Goal: Task Accomplishment & Management: Manage account settings

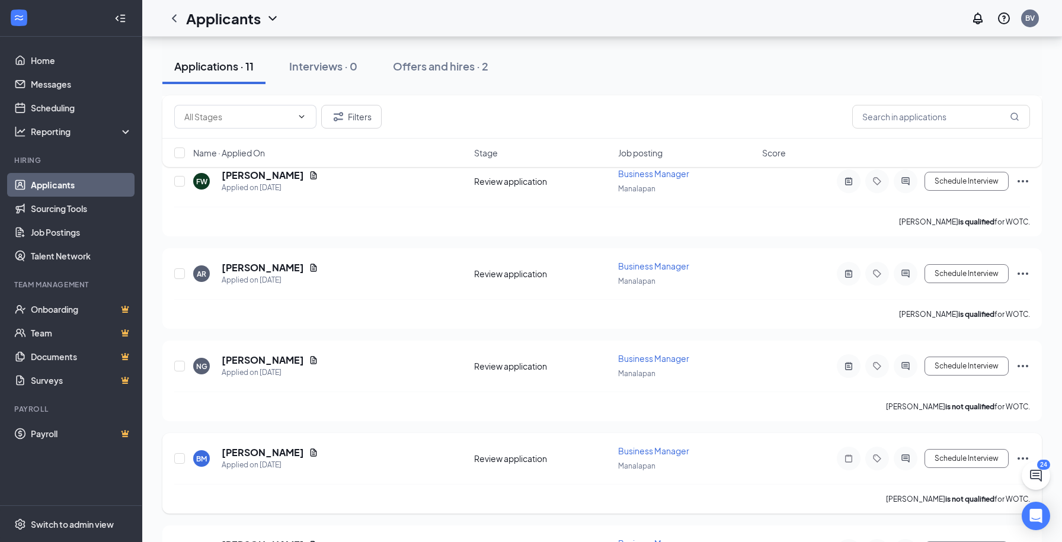
scroll to position [670, 0]
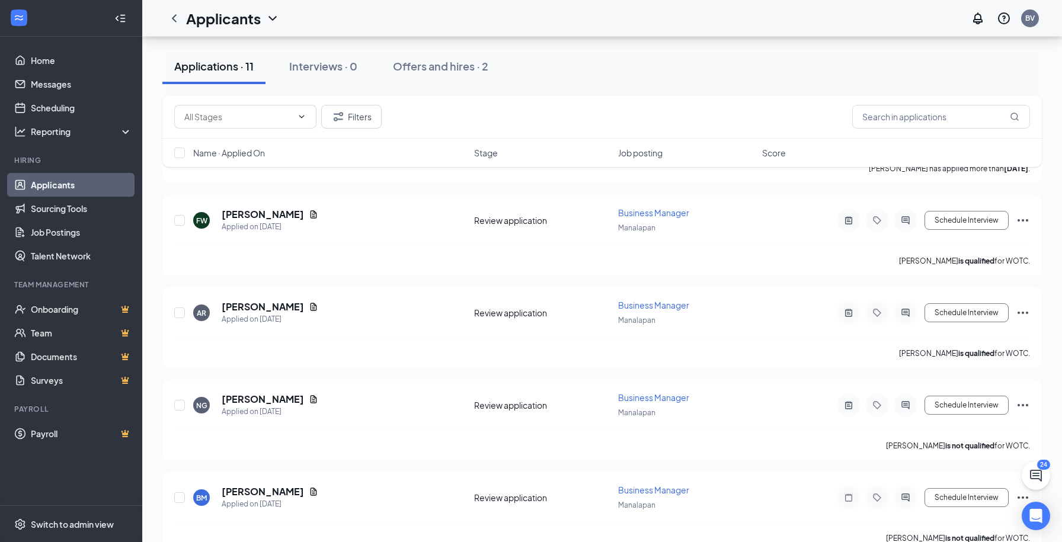
click at [72, 186] on link "Applicants" at bounding box center [81, 185] width 101 height 24
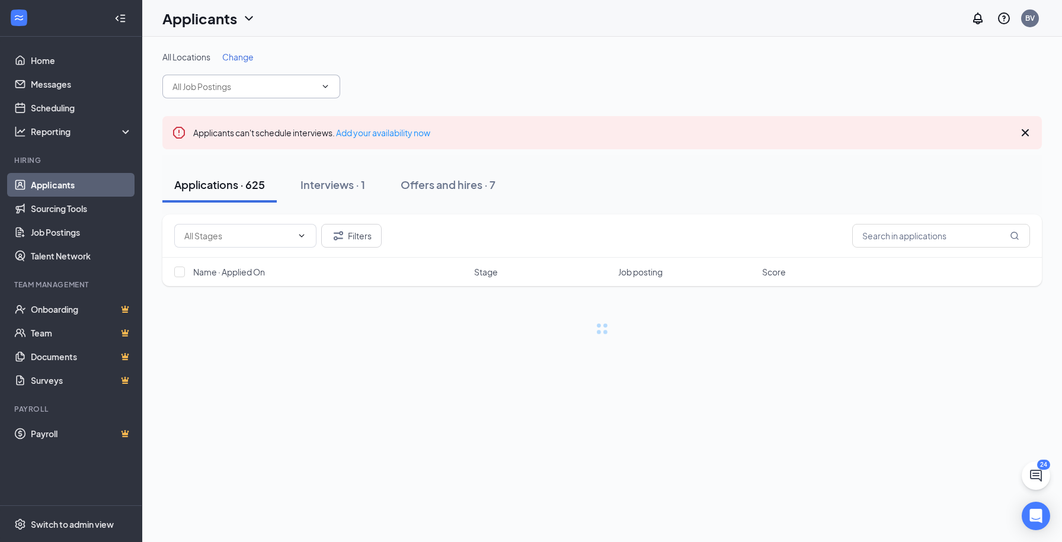
click at [282, 86] on input "text" at bounding box center [243, 86] width 143 height 13
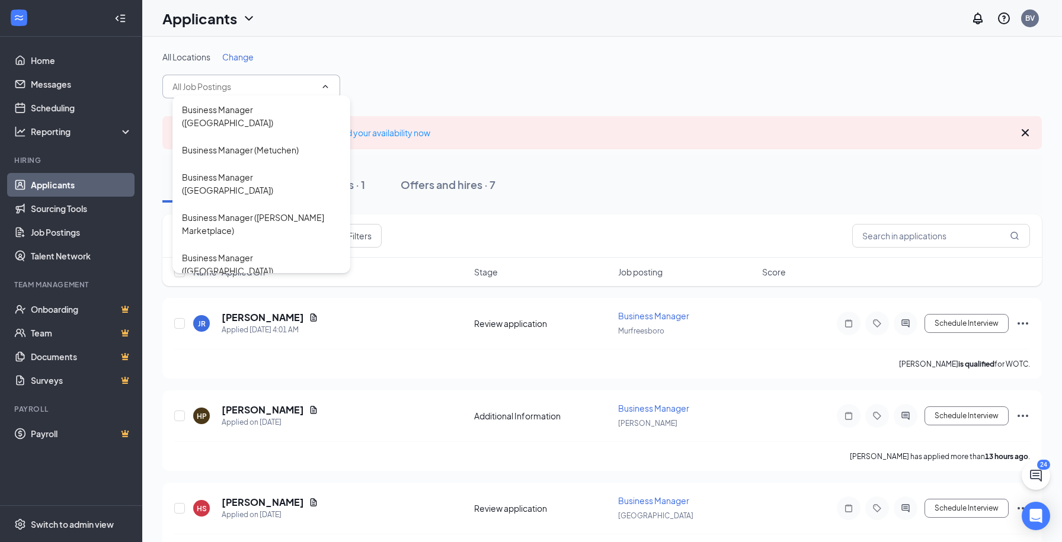
scroll to position [1836, 0]
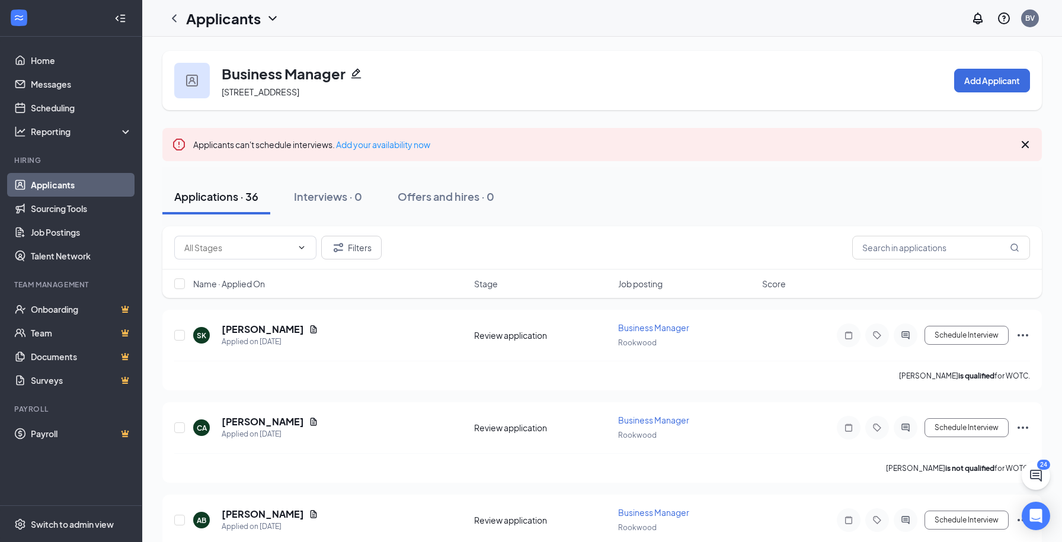
click at [72, 183] on link "Applicants" at bounding box center [81, 185] width 101 height 24
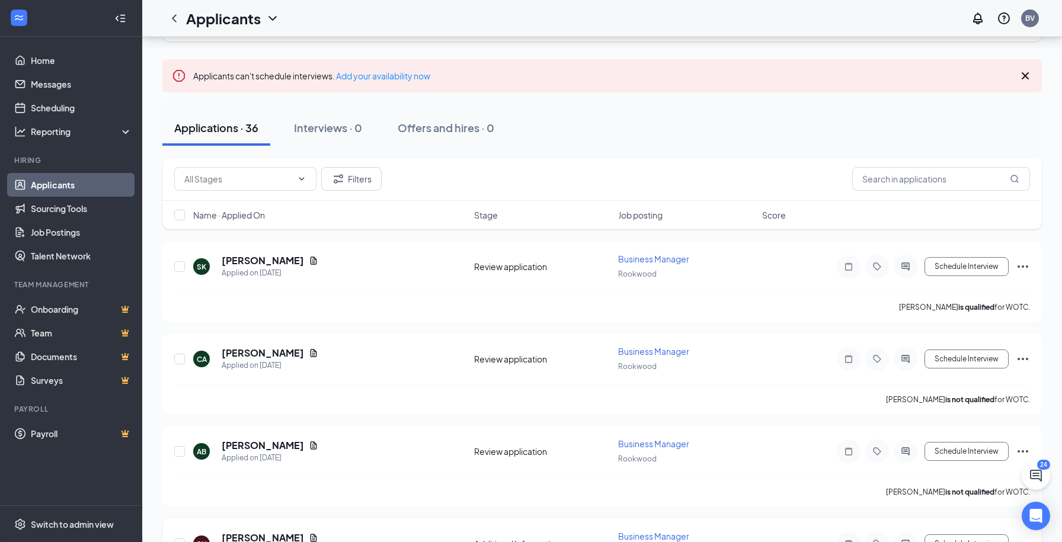
scroll to position [68, 0]
click at [254, 264] on h5 "[PERSON_NAME]" at bounding box center [263, 261] width 82 height 13
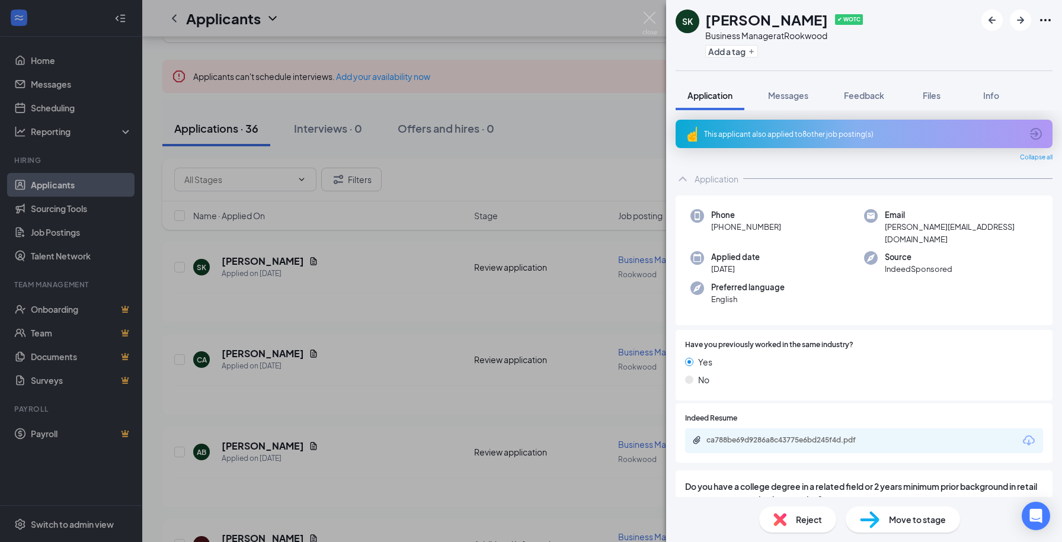
click at [846, 130] on div "This applicant also applied to 8 other job posting(s)" at bounding box center [863, 134] width 318 height 10
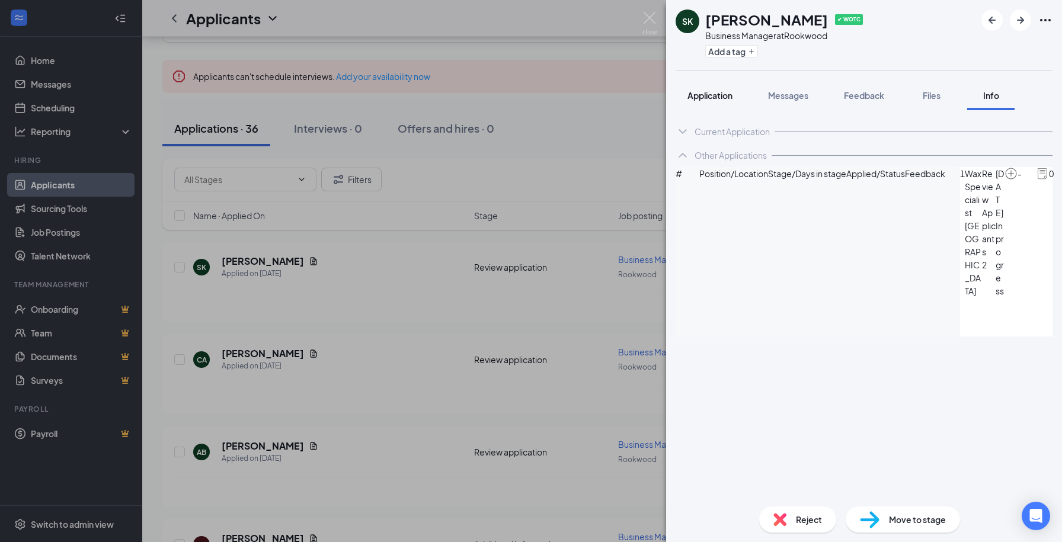
click at [721, 95] on span "Application" at bounding box center [710, 95] width 45 height 11
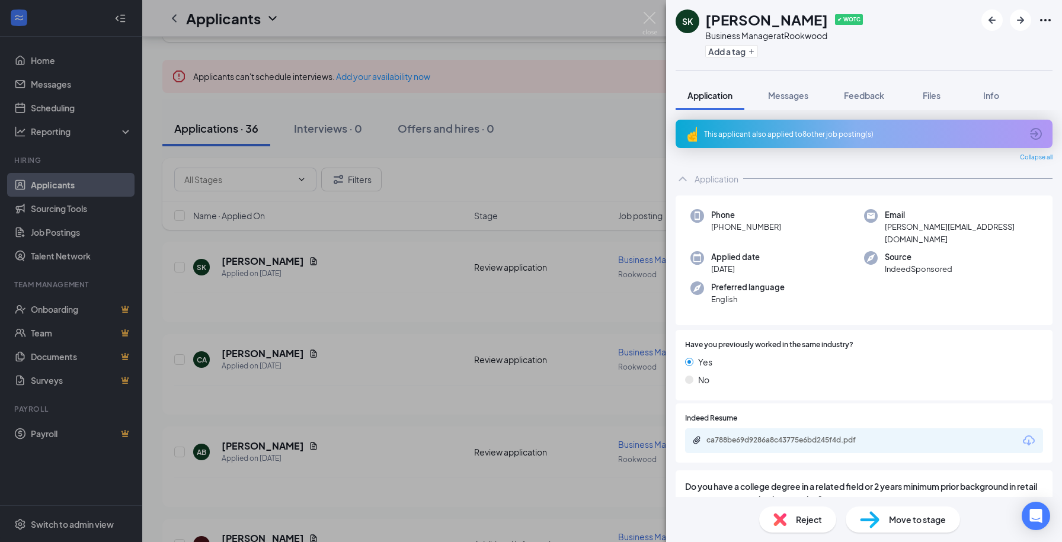
click at [809, 126] on div "This applicant also applied to 8 other job posting(s)" at bounding box center [864, 134] width 377 height 28
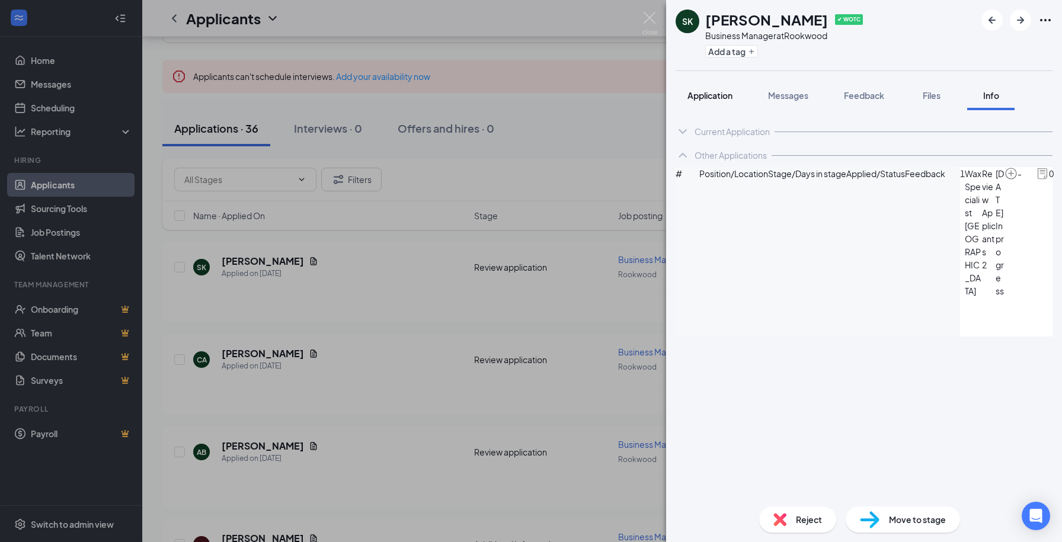
click at [724, 98] on span "Application" at bounding box center [710, 95] width 45 height 11
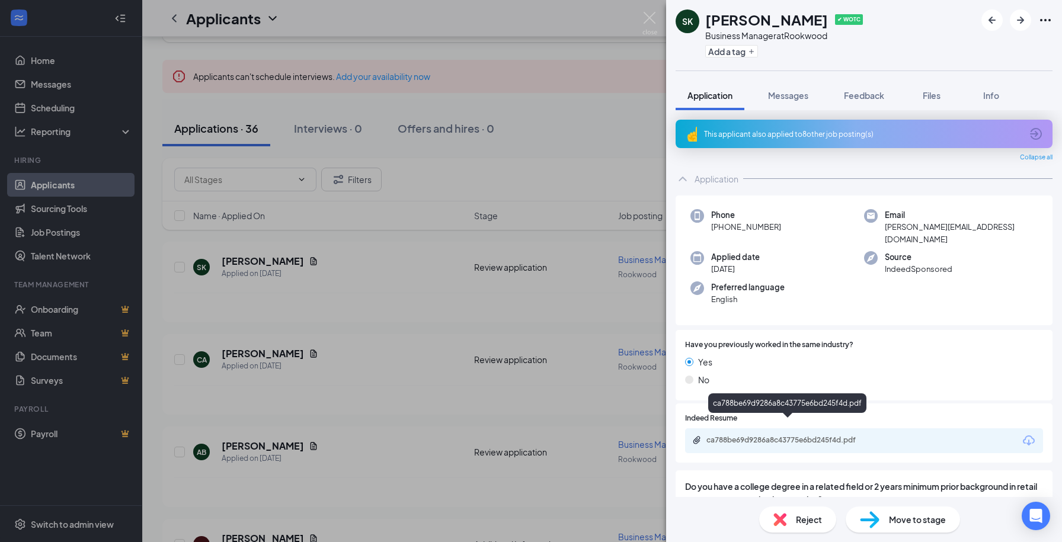
click at [798, 436] on div "ca788be69d9286a8c43775e6bd245f4d.pdf" at bounding box center [789, 440] width 166 height 9
click at [815, 521] on span "Reject" at bounding box center [809, 519] width 26 height 13
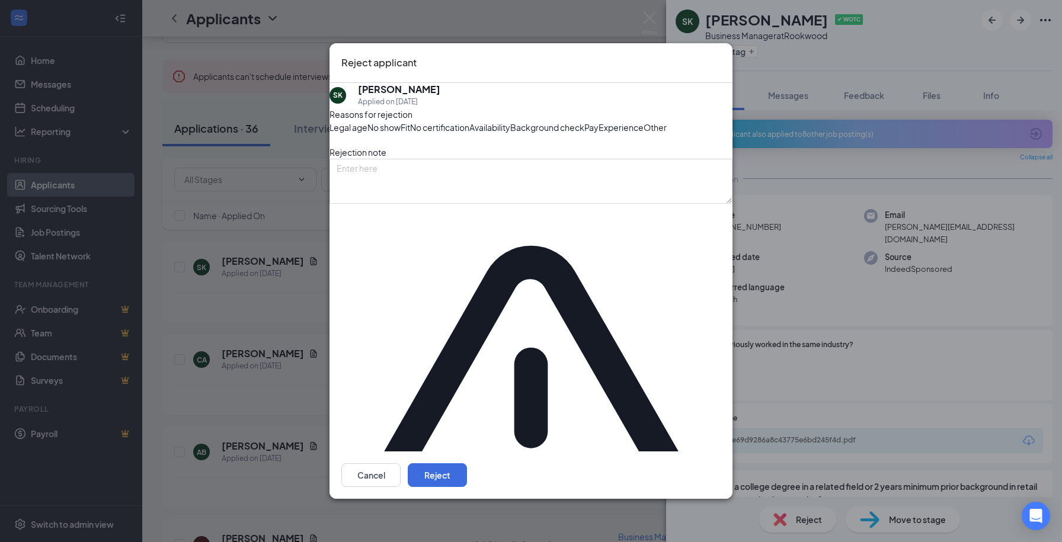
click at [599, 134] on span "Experience" at bounding box center [621, 127] width 45 height 13
click at [467, 463] on button "Reject" at bounding box center [437, 475] width 59 height 24
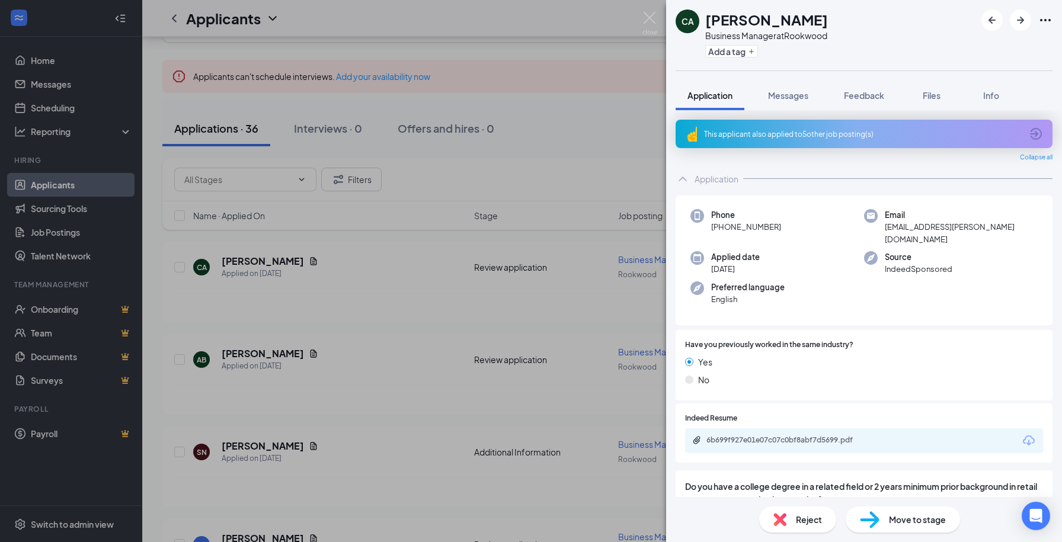
click at [820, 122] on div "This applicant also applied to 5 other job posting(s)" at bounding box center [864, 134] width 377 height 28
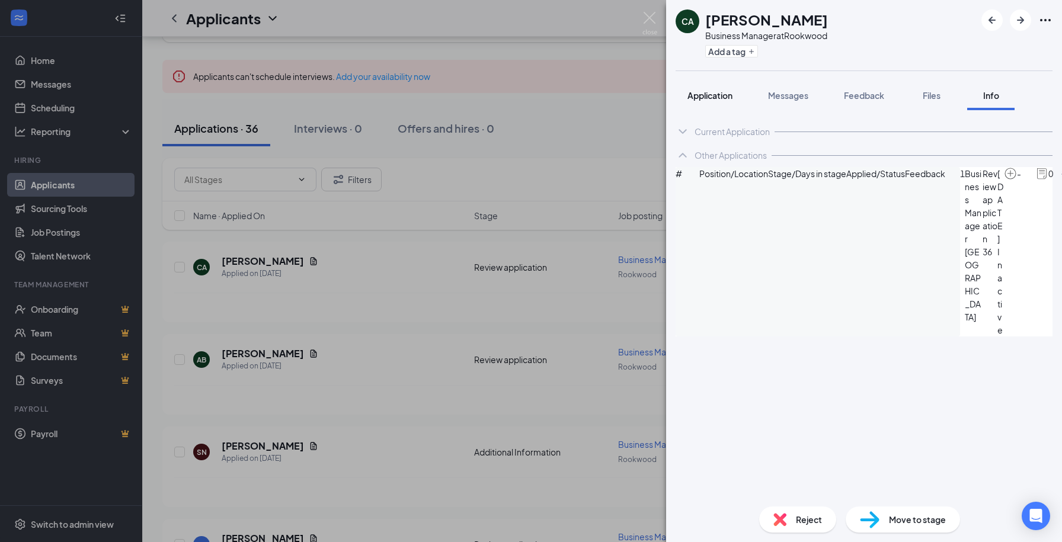
click at [712, 100] on span "Application" at bounding box center [710, 95] width 45 height 11
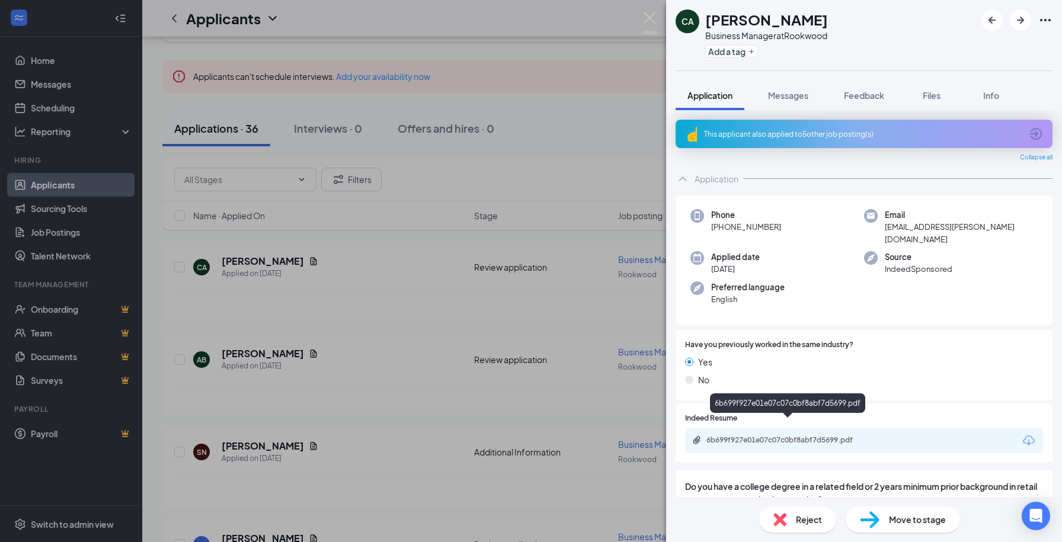
click at [817, 436] on div "6b699f927e01e07c07c0bf8abf7d5699.pdf" at bounding box center [789, 440] width 166 height 9
click at [869, 104] on button "Feedback" at bounding box center [864, 96] width 64 height 30
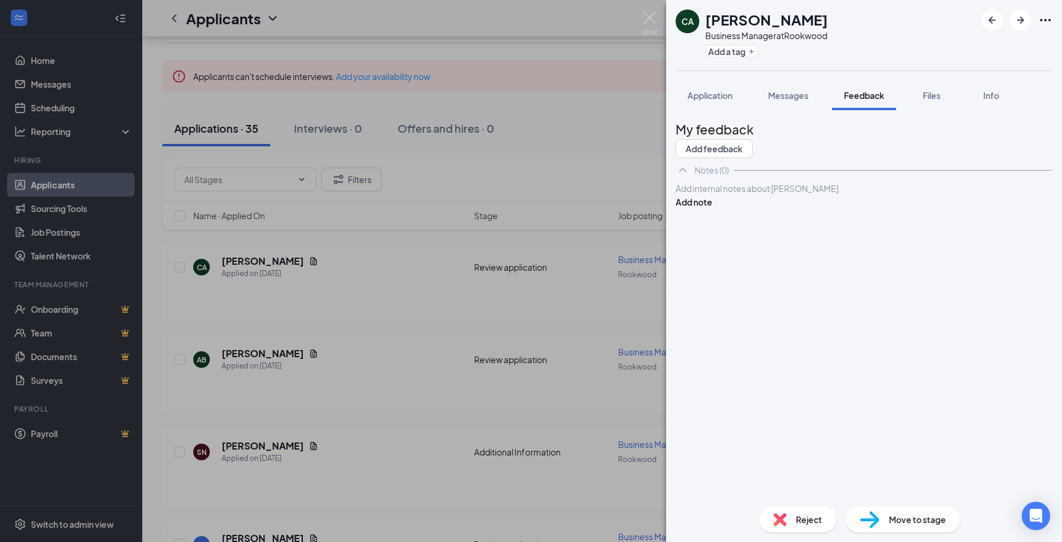
click at [791, 195] on div at bounding box center [864, 189] width 376 height 12
click at [712, 209] on button "Add note" at bounding box center [694, 202] width 37 height 13
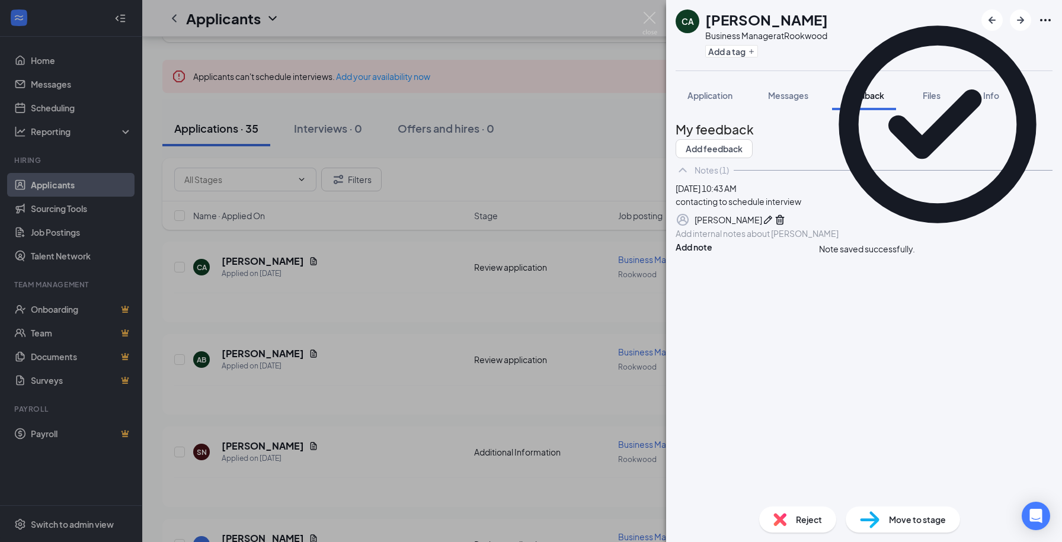
click at [915, 243] on div "Note saved successfully." at bounding box center [867, 249] width 96 height 12
click at [915, 243] on icon "Cross" at bounding box center [915, 243] width 0 height 0
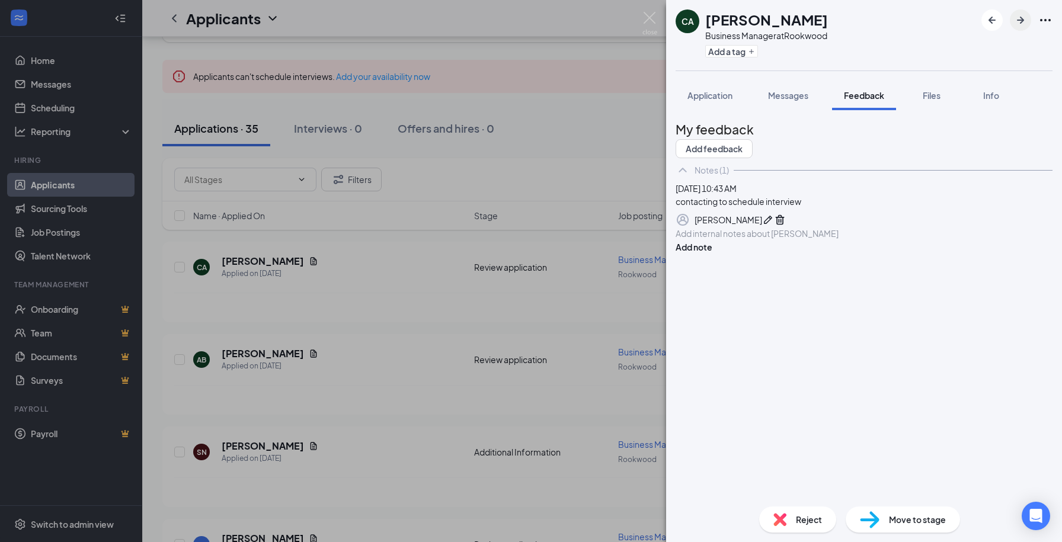
click at [1016, 19] on icon "ArrowRight" at bounding box center [1020, 20] width 14 height 14
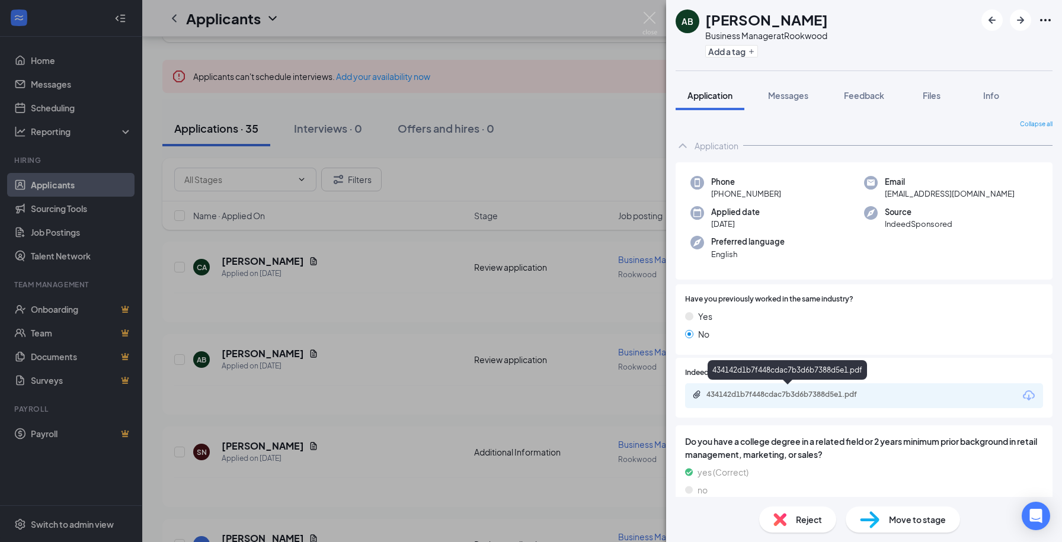
click at [795, 393] on div "434142d1b7f448cdac7b3d6b7388d5e1.pdf" at bounding box center [789, 394] width 166 height 9
click at [792, 525] on div "Reject" at bounding box center [797, 520] width 77 height 26
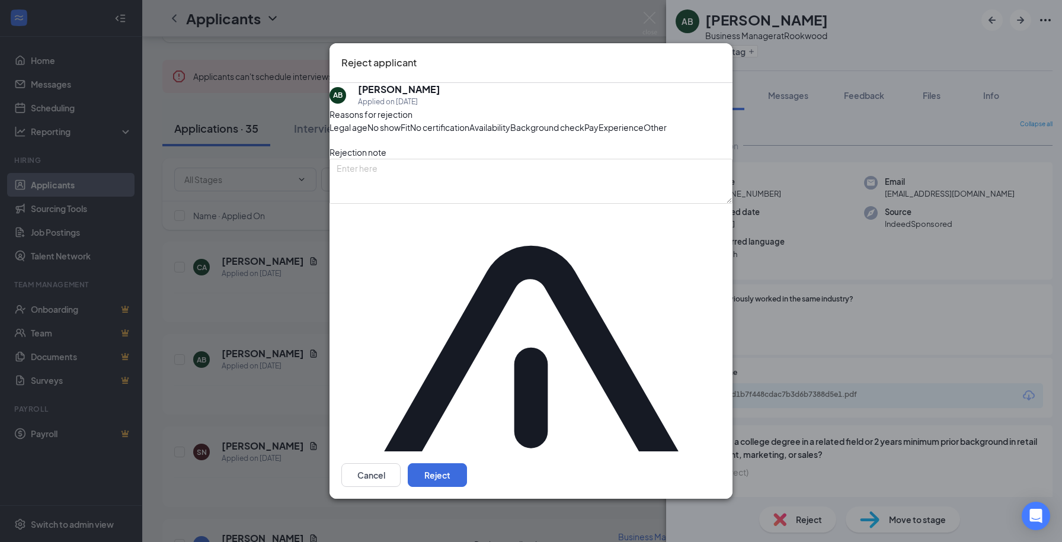
click at [410, 134] on span "Fit" at bounding box center [405, 127] width 9 height 13
click at [510, 232] on div "Reasons for rejection Legal age No show Fit No certification Availability Backg…" at bounding box center [531, 391] width 403 height 567
click at [599, 134] on span "Experience" at bounding box center [621, 127] width 45 height 13
click at [467, 463] on button "Reject" at bounding box center [437, 475] width 59 height 24
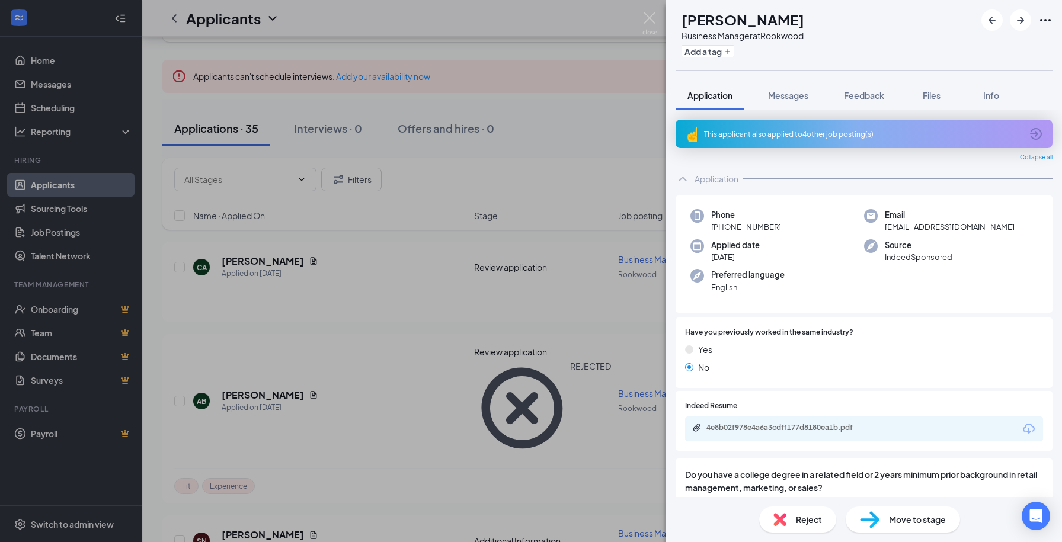
click at [811, 135] on div "This applicant also applied to 4 other job posting(s)" at bounding box center [863, 134] width 318 height 10
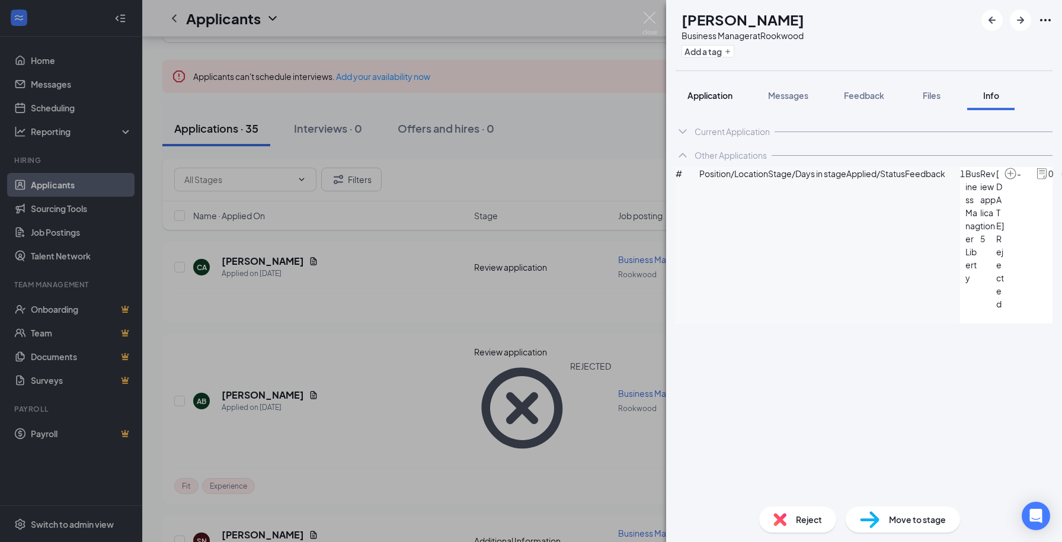
click at [709, 88] on button "Application" at bounding box center [710, 96] width 69 height 30
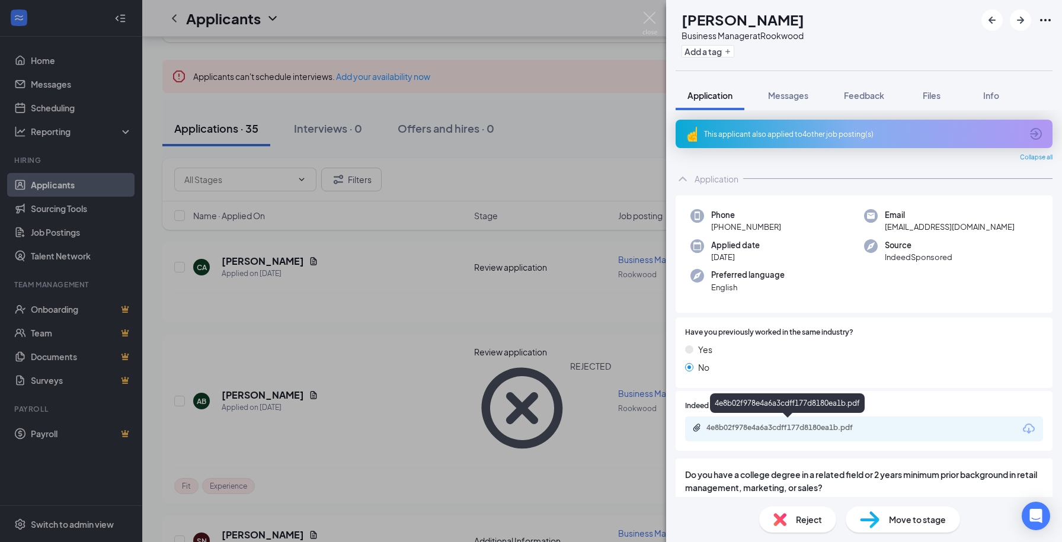
click at [802, 424] on div "4e8b02f978e4a6a3cdff177d8180ea1b.pdf" at bounding box center [789, 427] width 166 height 9
click at [807, 517] on span "Reject" at bounding box center [809, 519] width 26 height 13
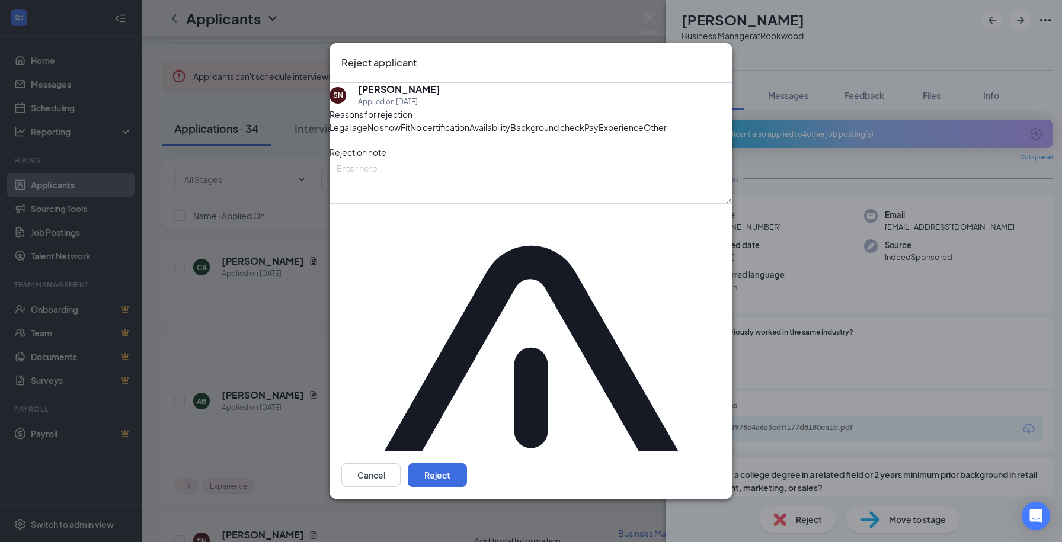
click at [721, 55] on icon "Cross" at bounding box center [721, 55] width 0 height 0
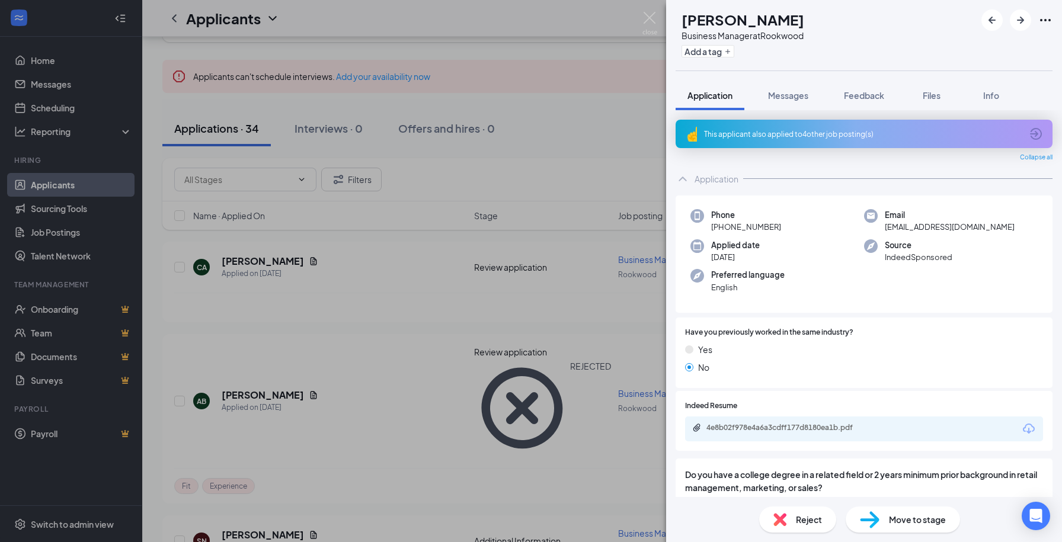
click at [819, 419] on div "4e8b02f978e4a6a3cdff177d8180ea1b.pdf" at bounding box center [864, 429] width 358 height 25
click at [819, 433] on div "4e8b02f978e4a6a3cdff177d8180ea1b.pdf" at bounding box center [864, 429] width 358 height 25
click at [820, 428] on div "4e8b02f978e4a6a3cdff177d8180ea1b.pdf" at bounding box center [789, 427] width 166 height 9
click at [801, 519] on span "Reject" at bounding box center [809, 519] width 26 height 13
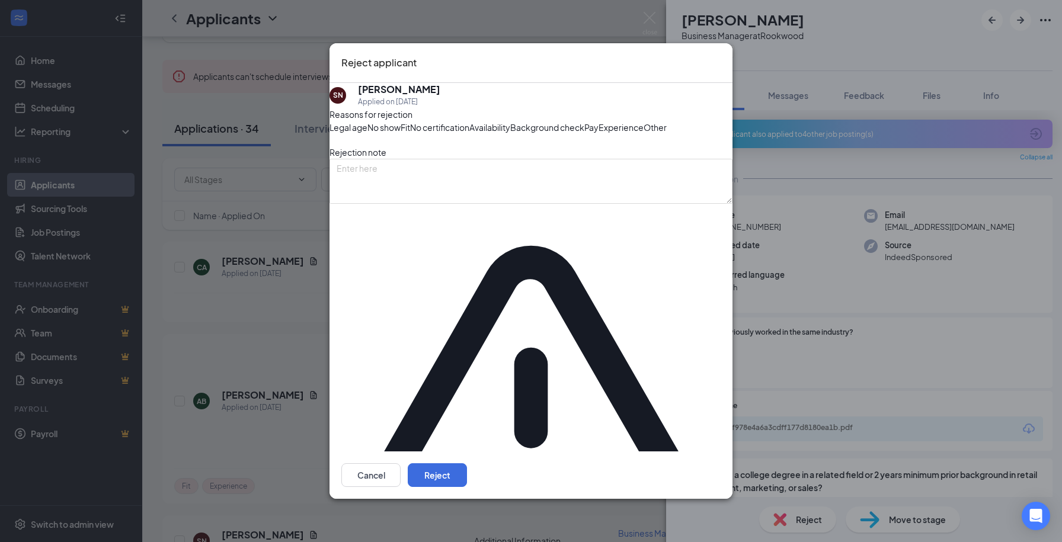
click at [410, 134] on div "Fit" at bounding box center [405, 127] width 9 height 13
click at [599, 134] on span "Experience" at bounding box center [621, 127] width 45 height 13
click at [467, 463] on button "Reject" at bounding box center [437, 475] width 59 height 24
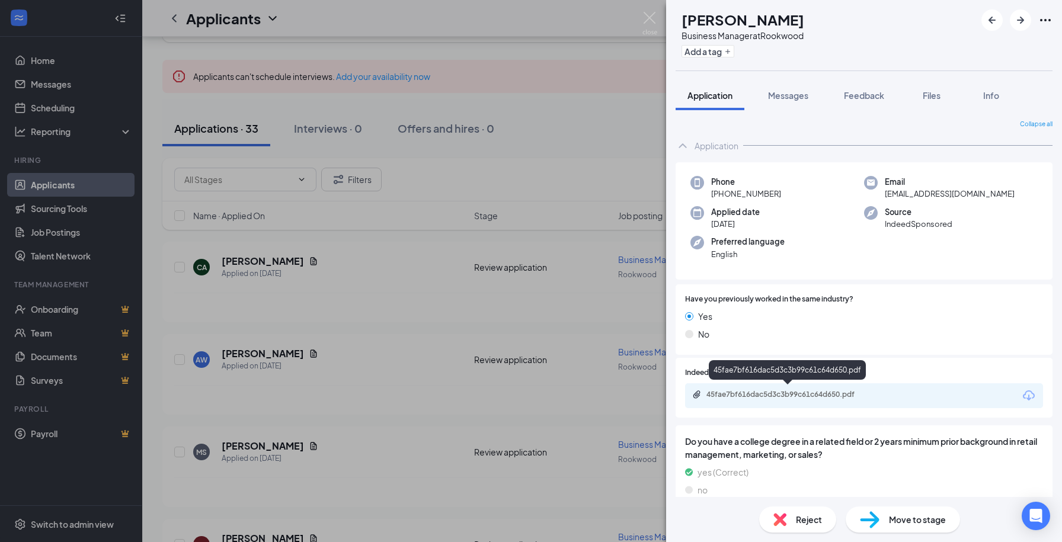
click at [778, 390] on div "45fae7bf616dac5d3c3b99c61c64d650.pdf" at bounding box center [789, 394] width 166 height 9
click at [816, 521] on span "Reject" at bounding box center [809, 519] width 26 height 13
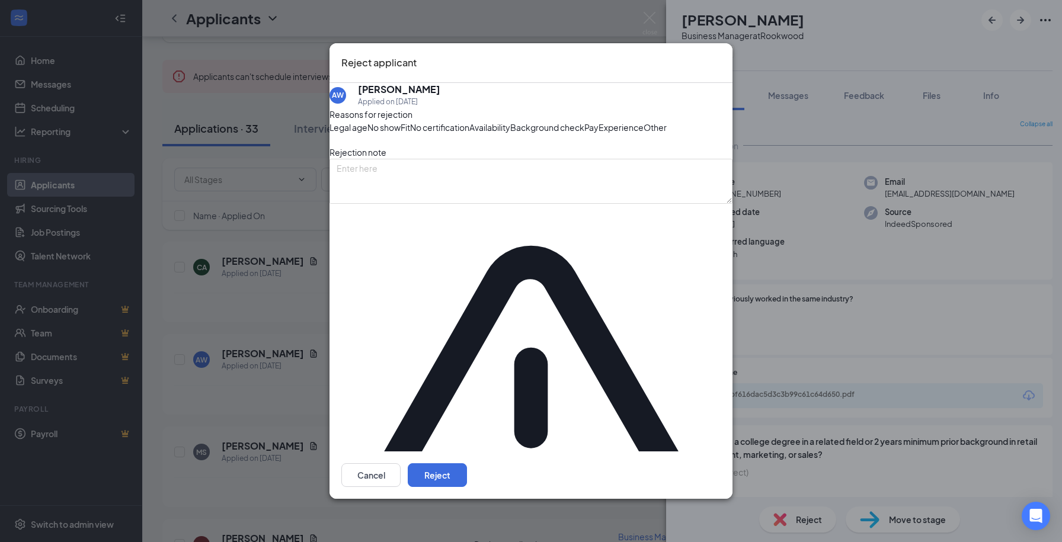
click at [410, 134] on div "Fit" at bounding box center [405, 127] width 9 height 13
click at [599, 134] on span "Experience" at bounding box center [621, 127] width 45 height 13
click at [467, 463] on button "Reject" at bounding box center [437, 475] width 59 height 24
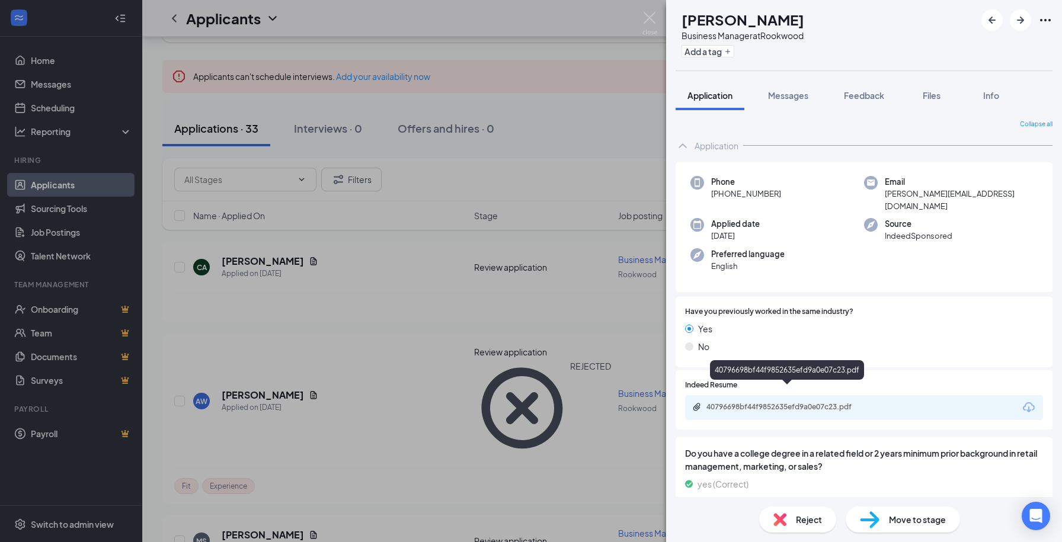
click at [797, 402] on div "40796698bf44f9852635efd9a0e07c23.pdf" at bounding box center [789, 406] width 166 height 9
click at [744, 402] on div "40796698bf44f9852635efd9a0e07c23.pdf" at bounding box center [789, 406] width 166 height 9
click at [1023, 19] on icon "ArrowRight" at bounding box center [1020, 20] width 7 height 7
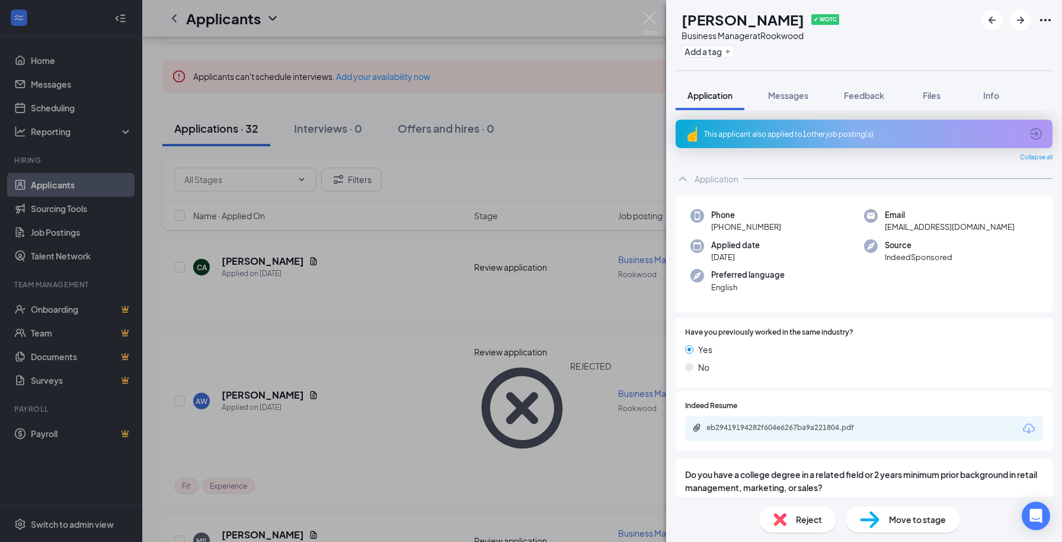
click at [823, 136] on div "This applicant also applied to 1 other job posting(s)" at bounding box center [863, 134] width 318 height 10
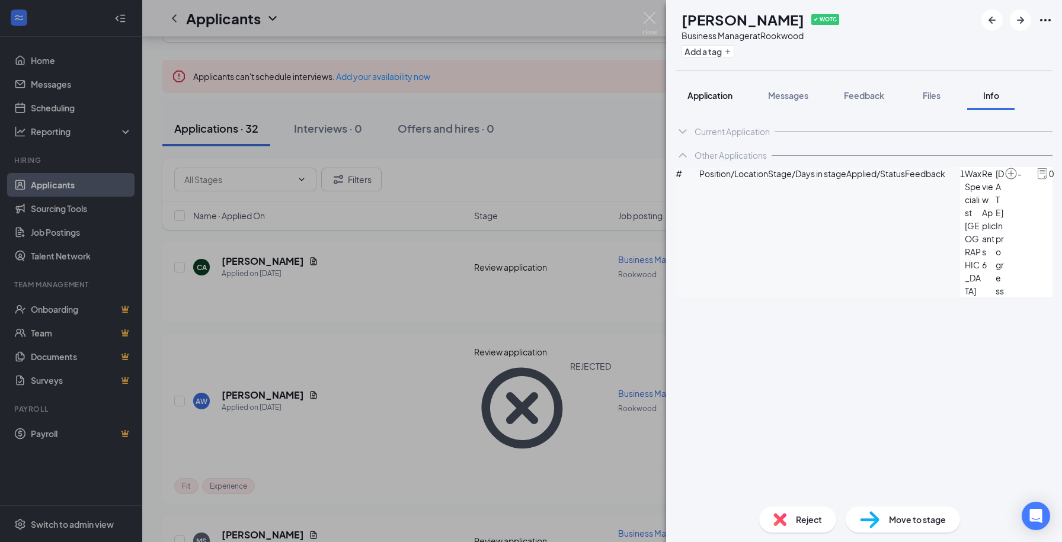
click at [706, 96] on span "Application" at bounding box center [710, 95] width 45 height 11
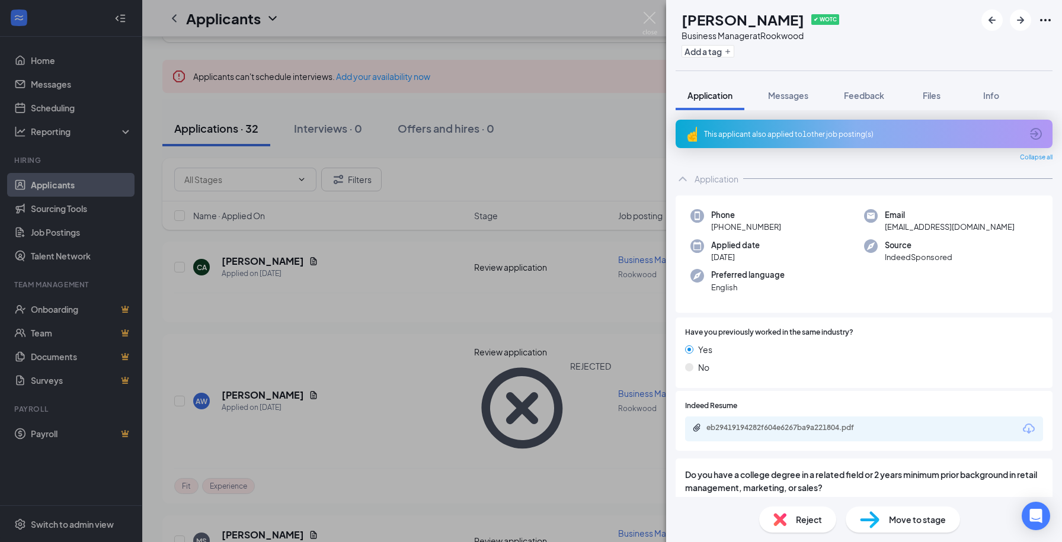
click at [822, 419] on div "eb29419194282f604e6267ba9a221804.pdf" at bounding box center [864, 429] width 358 height 25
click at [822, 423] on div "eb29419194282f604e6267ba9a221804.pdf" at bounding box center [789, 427] width 166 height 9
click at [797, 520] on span "Reject" at bounding box center [809, 519] width 26 height 13
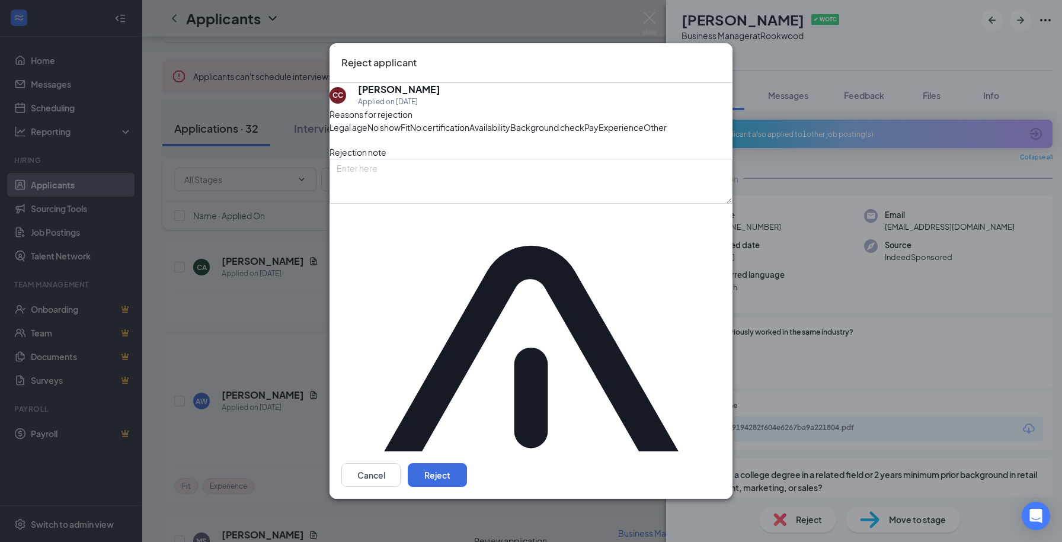
click at [599, 134] on span "Experience" at bounding box center [621, 127] width 45 height 13
click at [467, 463] on button "Reject" at bounding box center [437, 475] width 59 height 24
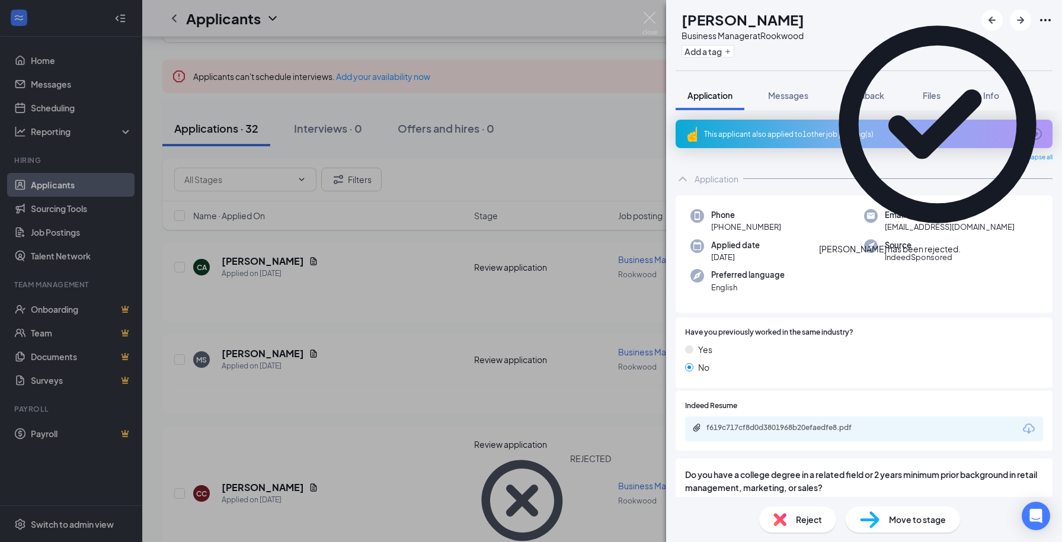
click at [809, 134] on div "This applicant also applied to 1 other job posting(s)" at bounding box center [863, 134] width 318 height 10
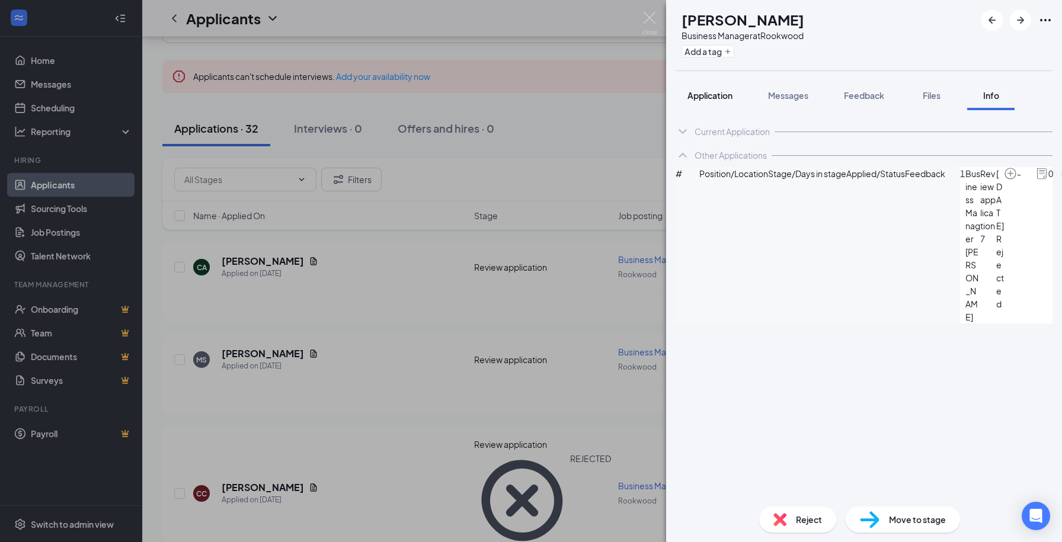
click at [730, 102] on button "Application" at bounding box center [710, 96] width 69 height 30
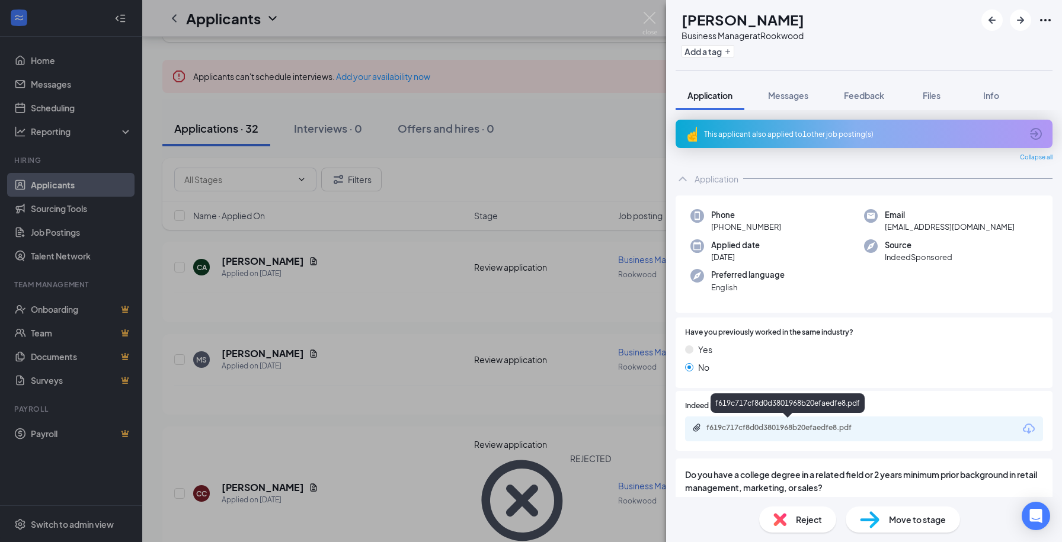
click at [810, 429] on div "f619c717cf8d0d3801968b20efaedfe8.pdf" at bounding box center [789, 427] width 166 height 9
click at [868, 134] on div "This applicant also applied to 1 other job posting(s)" at bounding box center [863, 134] width 318 height 10
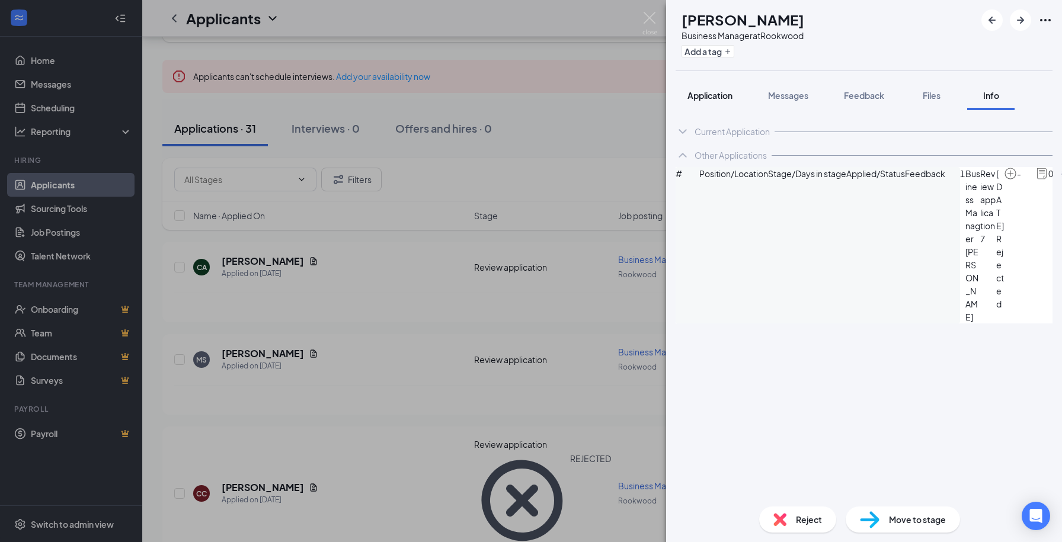
click at [716, 92] on span "Application" at bounding box center [710, 95] width 45 height 11
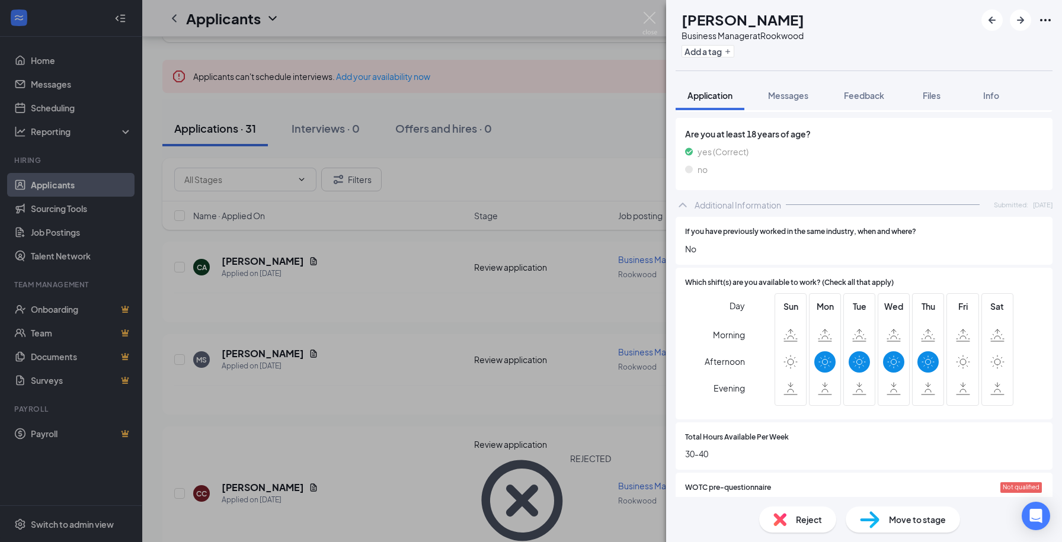
scroll to position [510, 0]
click at [800, 511] on div "Reject" at bounding box center [797, 520] width 77 height 26
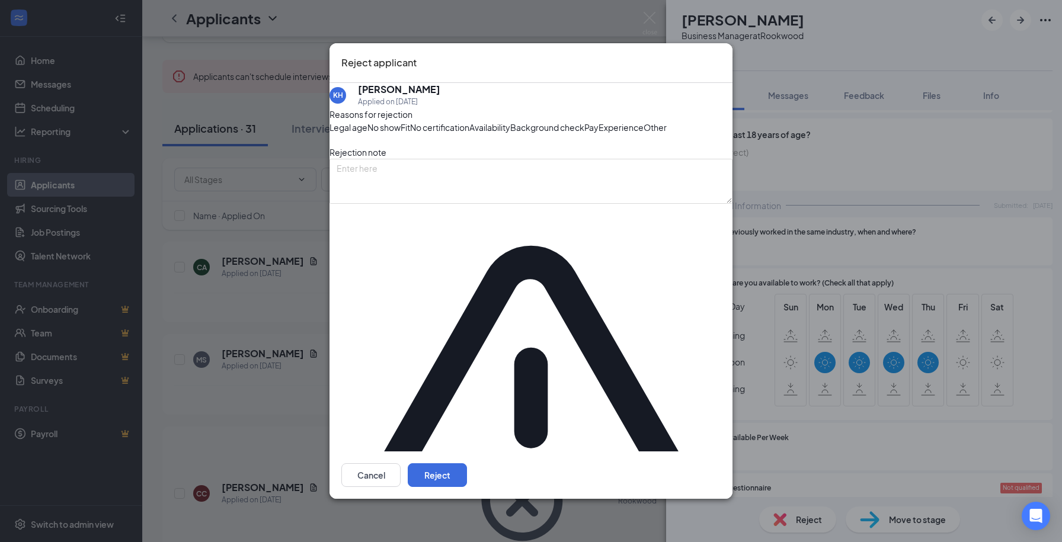
click at [510, 134] on div "Availability" at bounding box center [489, 127] width 41 height 13
click at [467, 463] on button "Reject" at bounding box center [437, 475] width 59 height 24
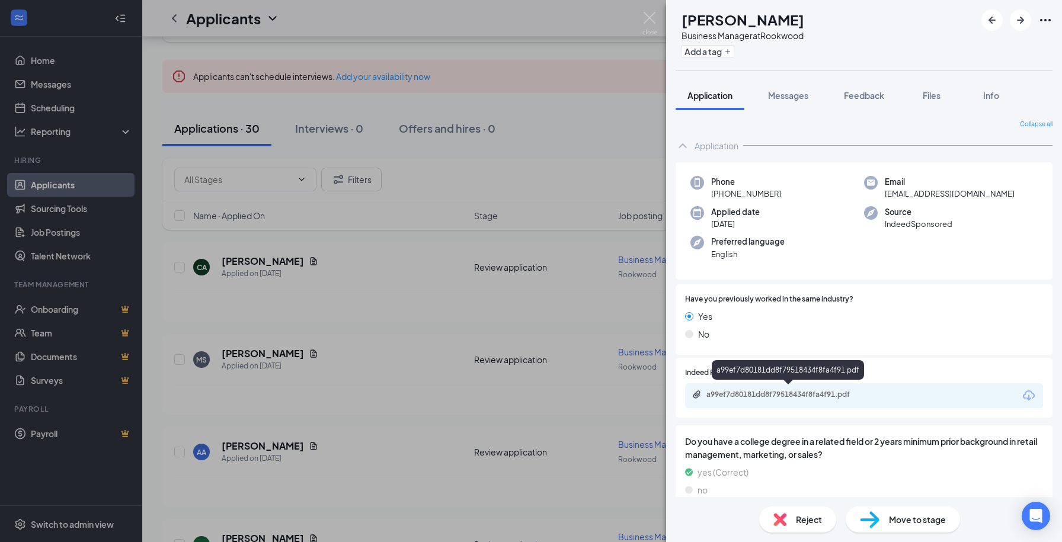
click at [814, 390] on div "a99ef7d80181dd8f79518434f8fa4f91.pdf" at bounding box center [789, 394] width 166 height 9
click at [794, 523] on div "Reject" at bounding box center [797, 520] width 77 height 26
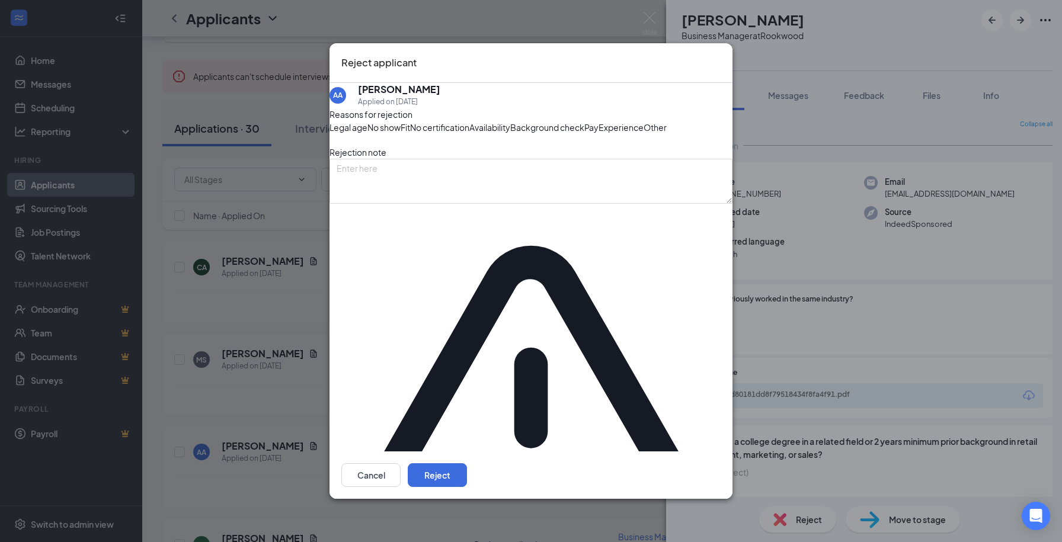
click at [410, 134] on div "Fit" at bounding box center [405, 127] width 9 height 13
click at [599, 134] on span "Experience" at bounding box center [621, 127] width 45 height 13
click at [467, 463] on button "Reject" at bounding box center [437, 475] width 59 height 24
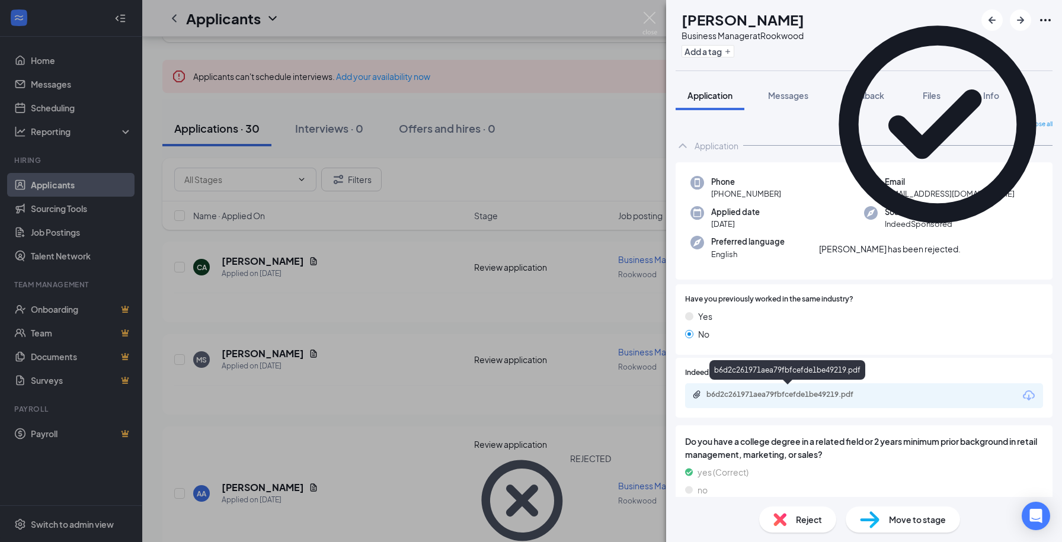
click at [834, 396] on div "b6d2c261971aea79fbfcefde1be49219.pdf" at bounding box center [789, 394] width 166 height 9
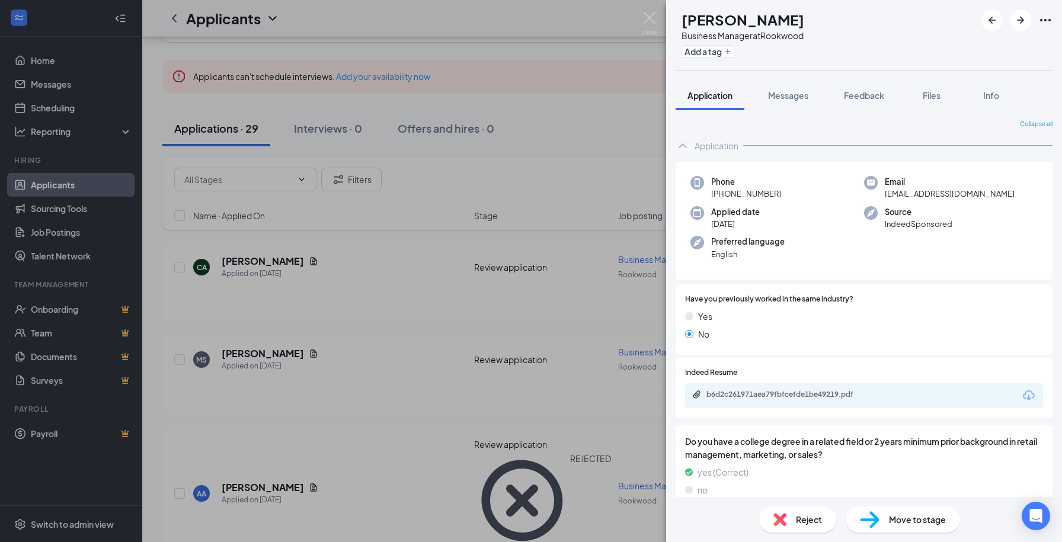
click at [785, 507] on div "Reject" at bounding box center [797, 520] width 77 height 26
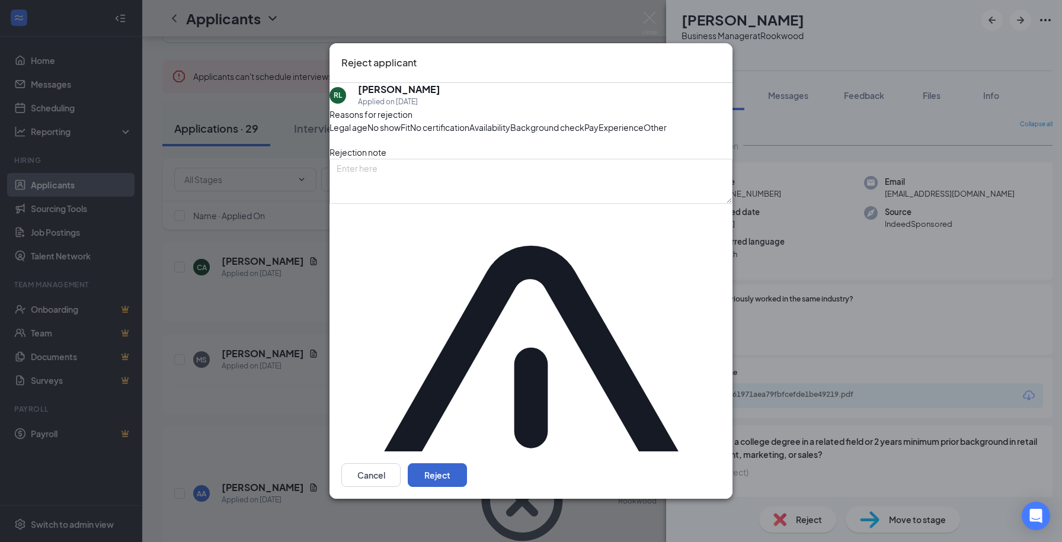
click at [467, 463] on button "Reject" at bounding box center [437, 475] width 59 height 24
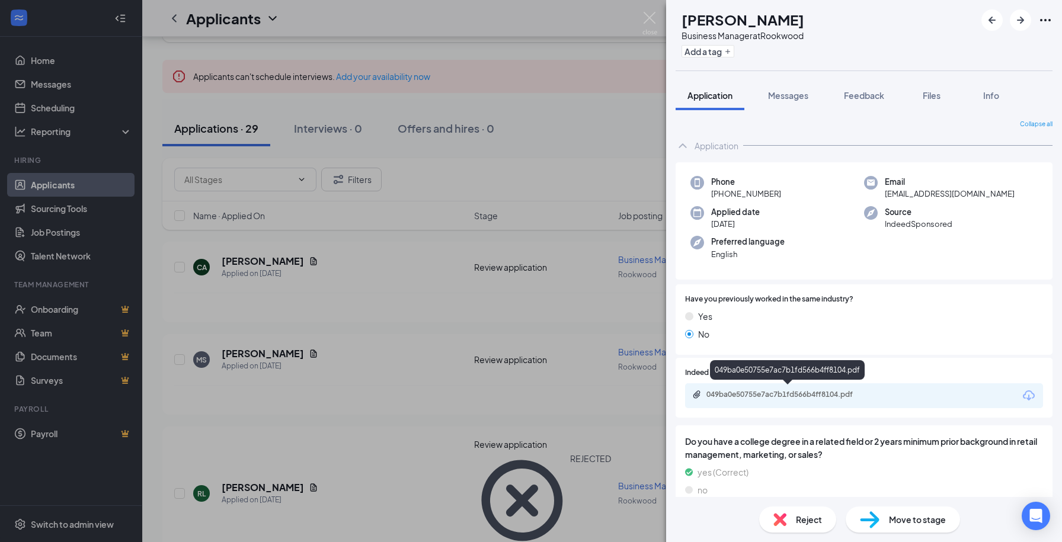
click at [821, 392] on div "049ba0e50755e7ac7b1fd566b4ff8104.pdf" at bounding box center [789, 394] width 166 height 9
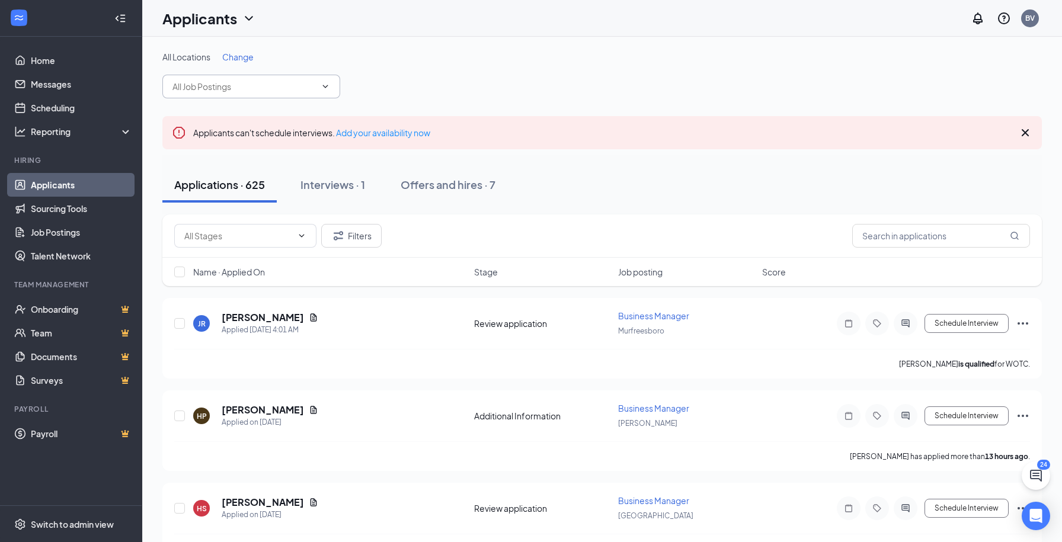
click at [270, 88] on input "text" at bounding box center [243, 86] width 143 height 13
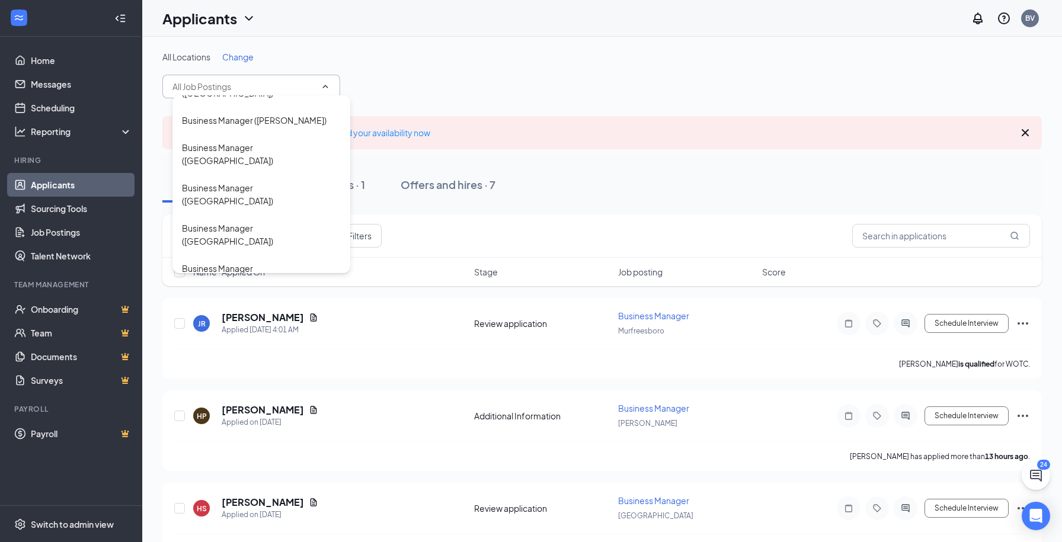
scroll to position [1296, 0]
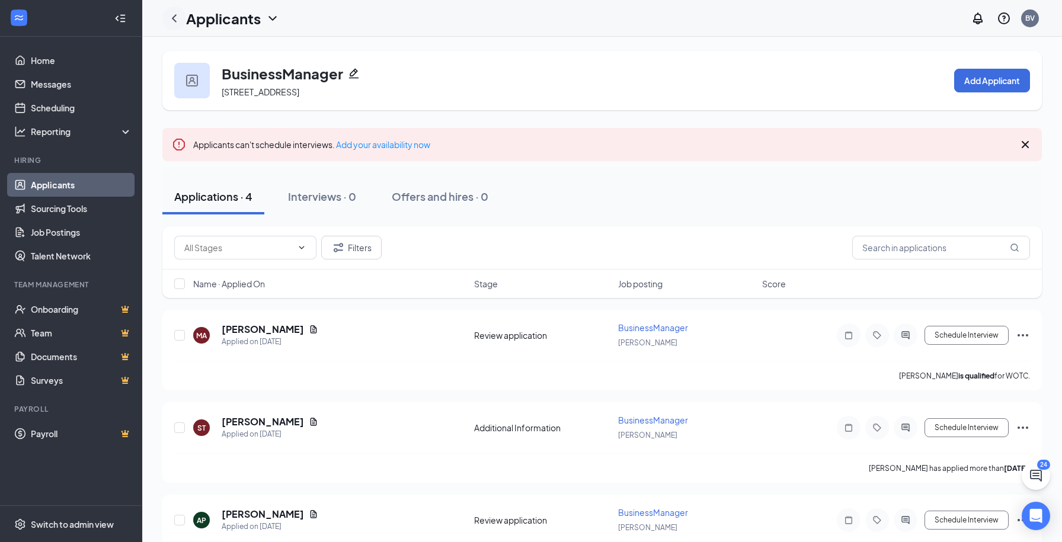
click at [173, 20] on icon "ChevronLeft" at bounding box center [174, 18] width 14 height 14
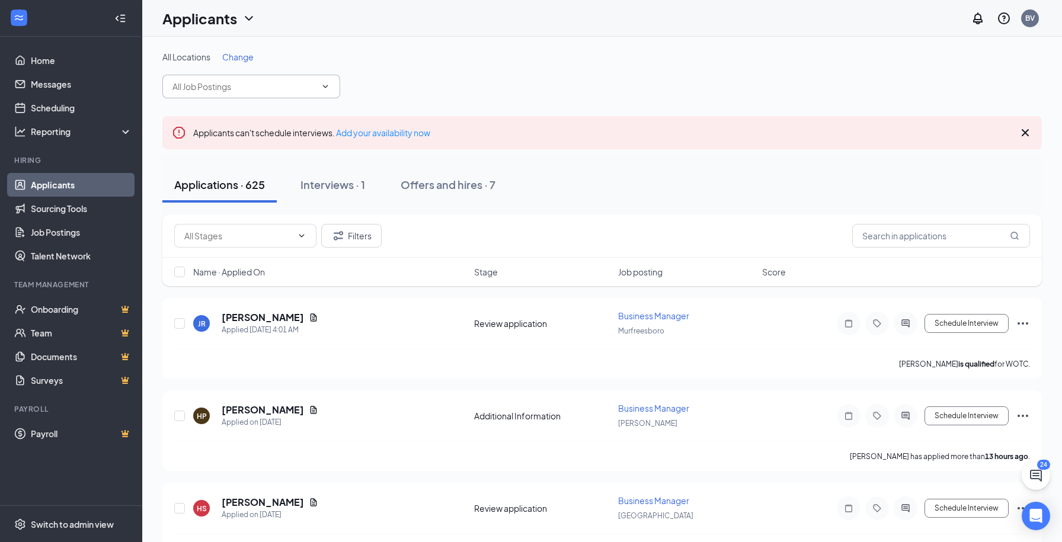
click at [270, 85] on input "text" at bounding box center [243, 86] width 143 height 13
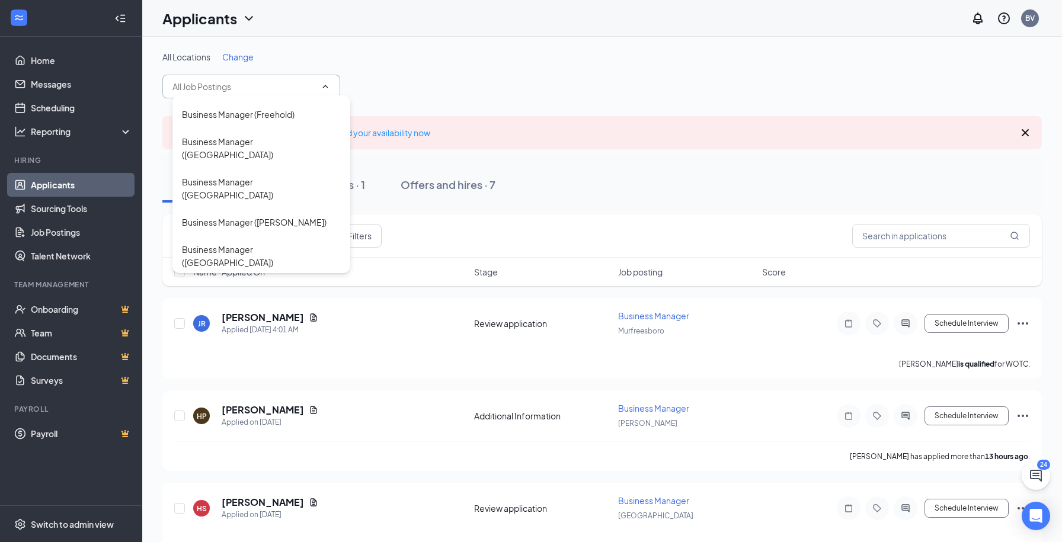
scroll to position [1077, 0]
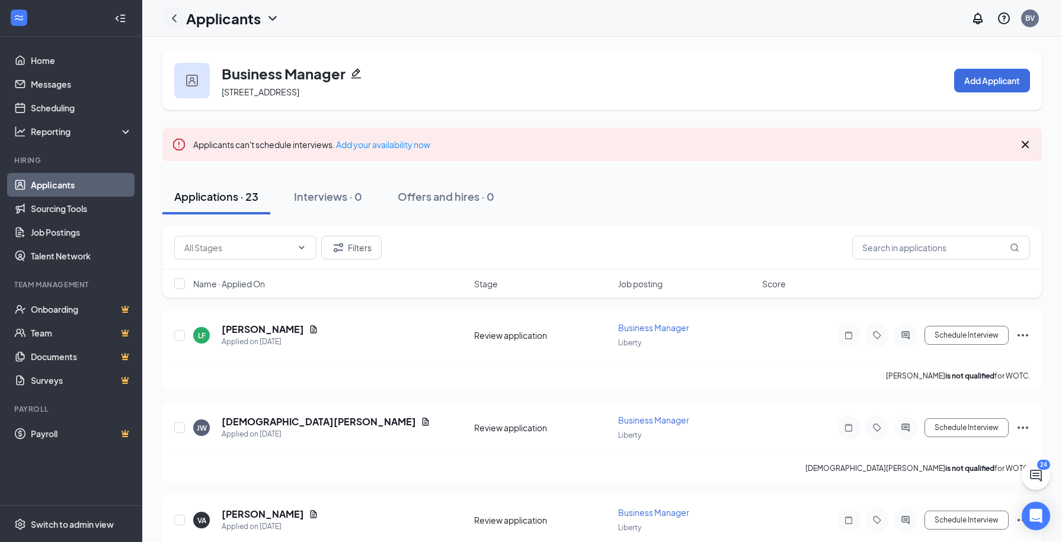
click at [175, 18] on icon "ChevronLeft" at bounding box center [174, 18] width 14 height 14
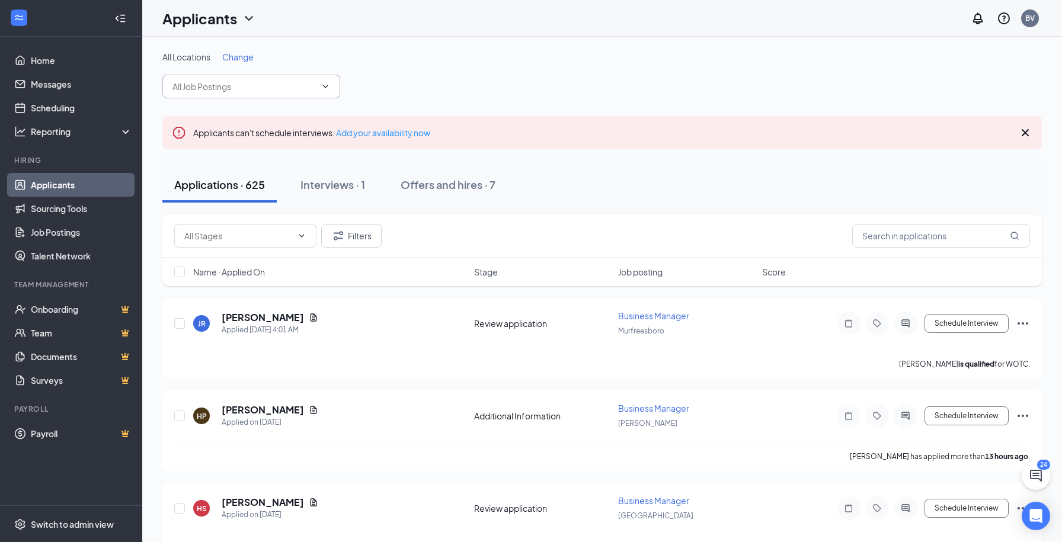
click at [287, 93] on span at bounding box center [251, 87] width 178 height 24
click at [330, 85] on icon "ChevronDown" at bounding box center [325, 86] width 9 height 9
click at [471, 79] on div "All Locations Change" at bounding box center [602, 74] width 880 height 47
click at [296, 75] on span at bounding box center [251, 87] width 178 height 24
click at [319, 91] on span at bounding box center [251, 87] width 178 height 24
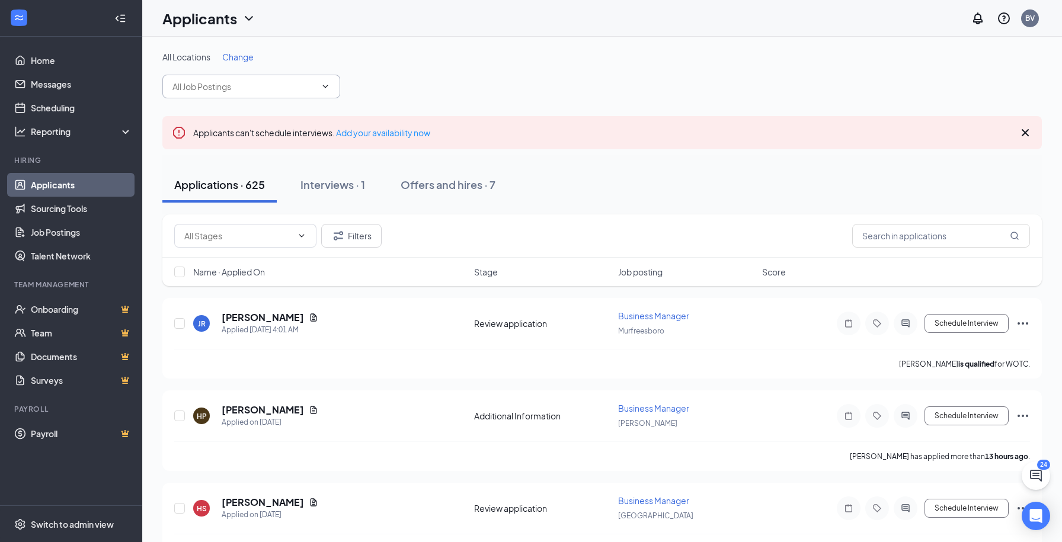
click at [326, 86] on icon "ChevronDown" at bounding box center [325, 86] width 9 height 9
type input "p"
click at [280, 90] on input "text" at bounding box center [243, 86] width 143 height 13
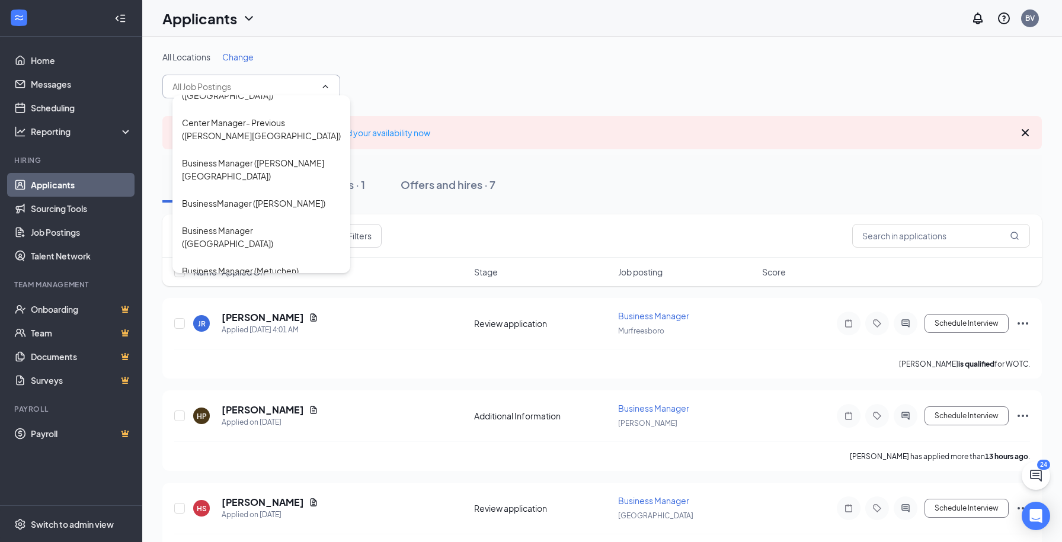
scroll to position [1725, 0]
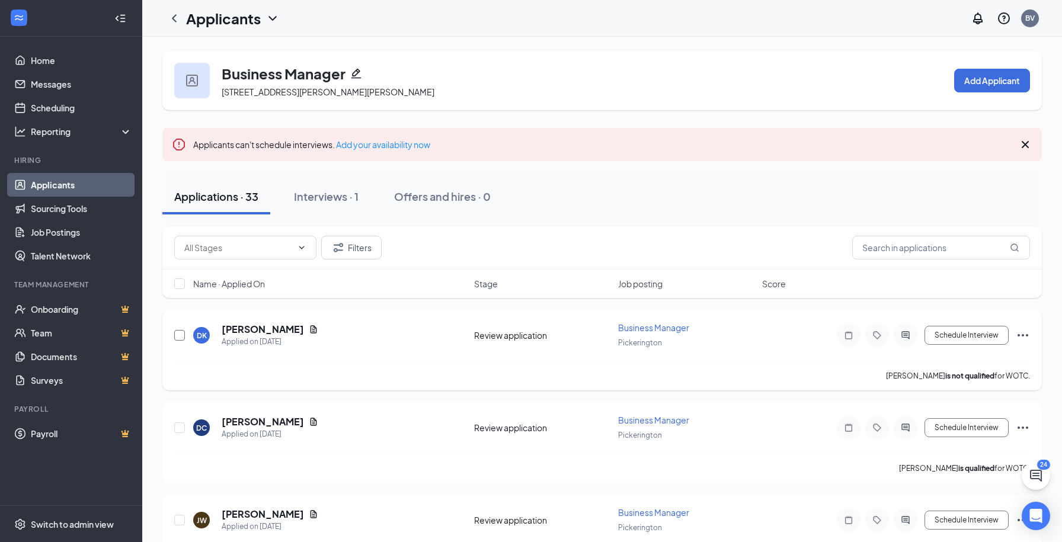
click at [181, 336] on input "checkbox" at bounding box center [179, 335] width 11 height 11
checkbox input "true"
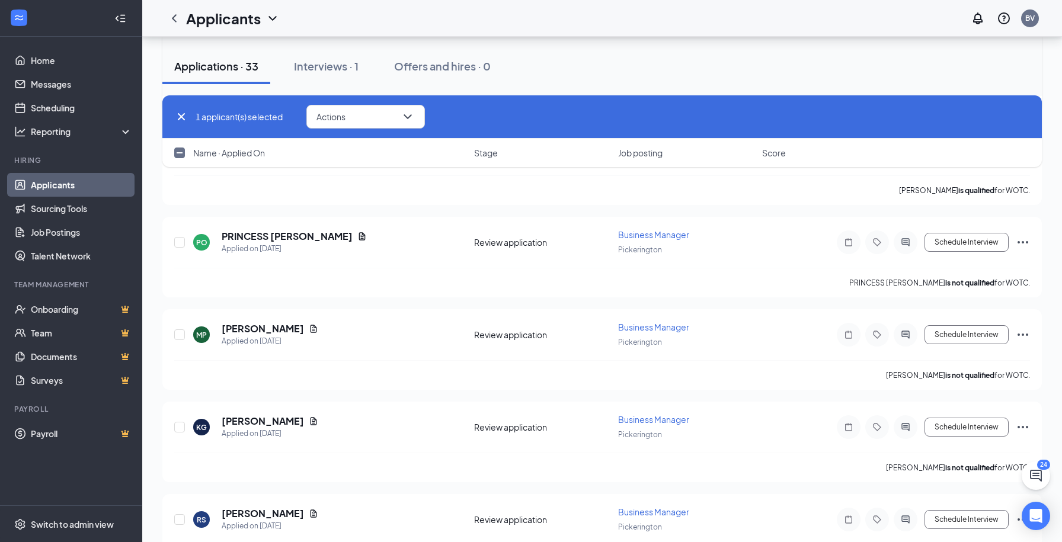
scroll to position [743, 0]
click at [179, 335] on input "checkbox" at bounding box center [179, 332] width 11 height 11
checkbox input "true"
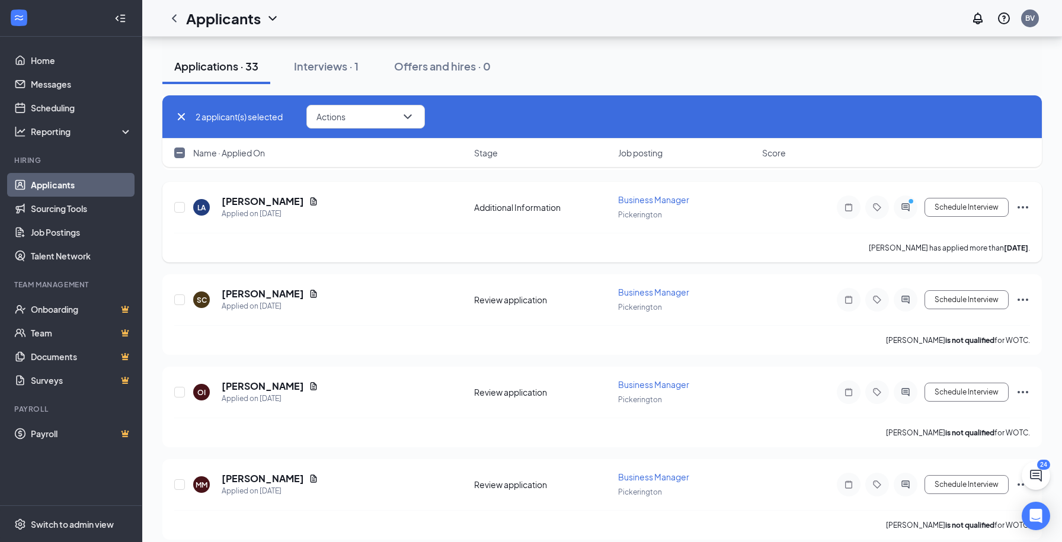
scroll to position [2013, 0]
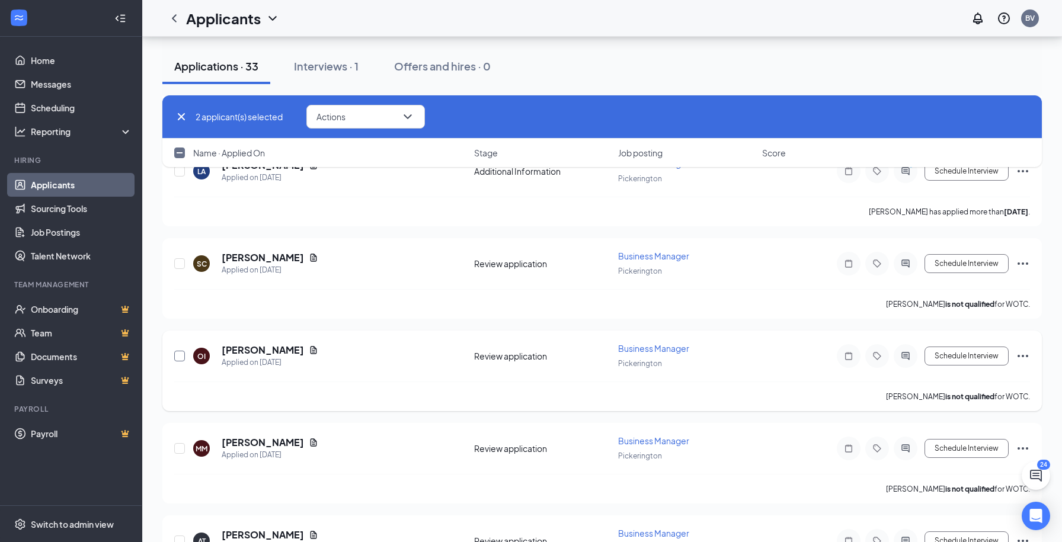
click at [176, 359] on input "checkbox" at bounding box center [179, 356] width 11 height 11
checkbox input "true"
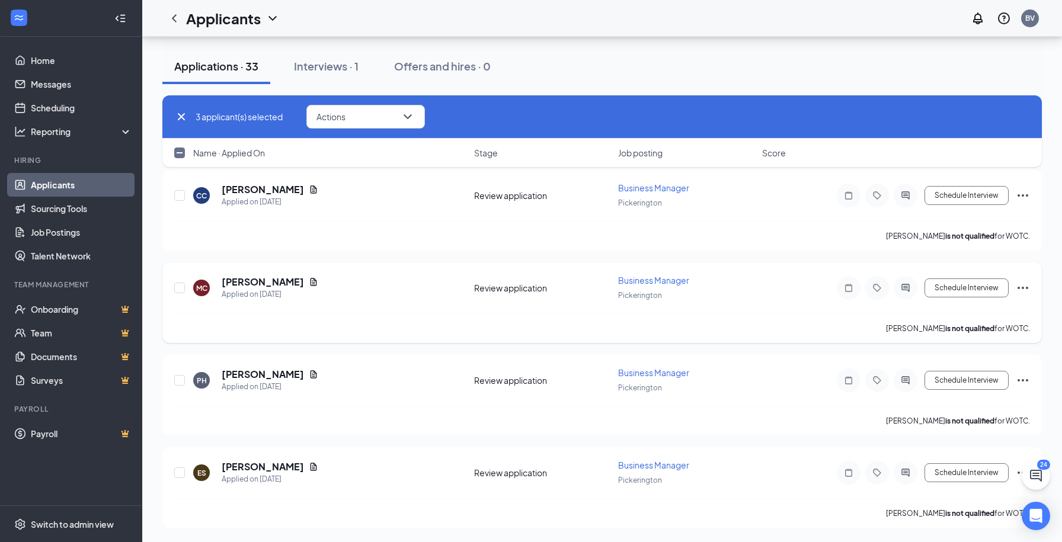
scroll to position [2821, 0]
click at [410, 107] on button "Actions" at bounding box center [365, 117] width 119 height 24
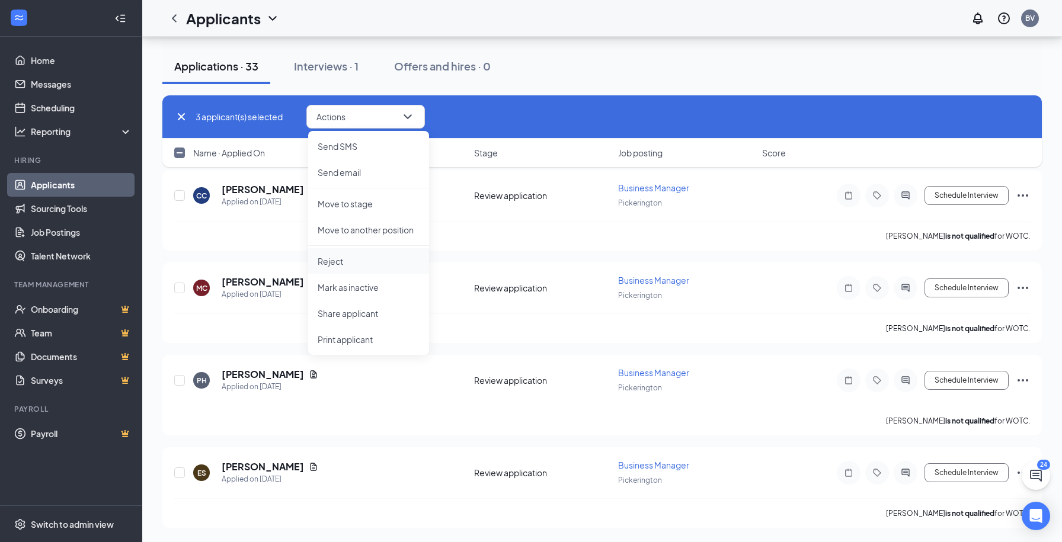
click at [378, 266] on p "Reject" at bounding box center [369, 261] width 102 height 12
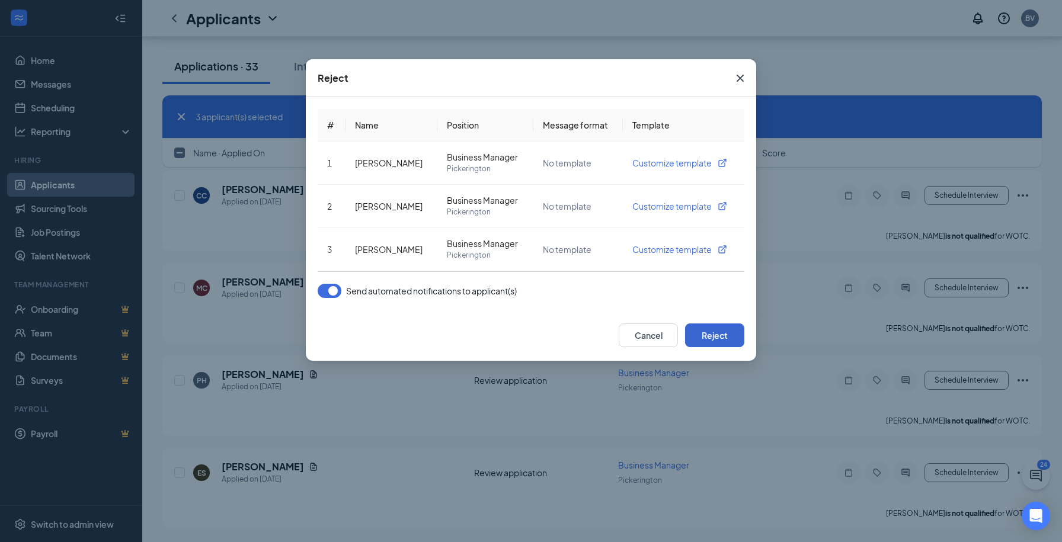
click at [711, 340] on button "Reject" at bounding box center [714, 336] width 59 height 24
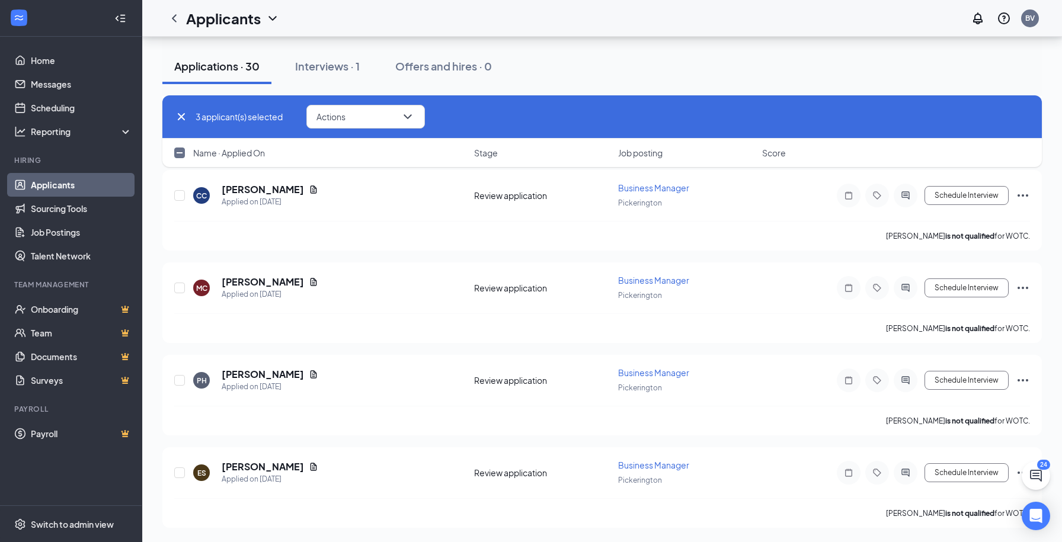
checkbox input "false"
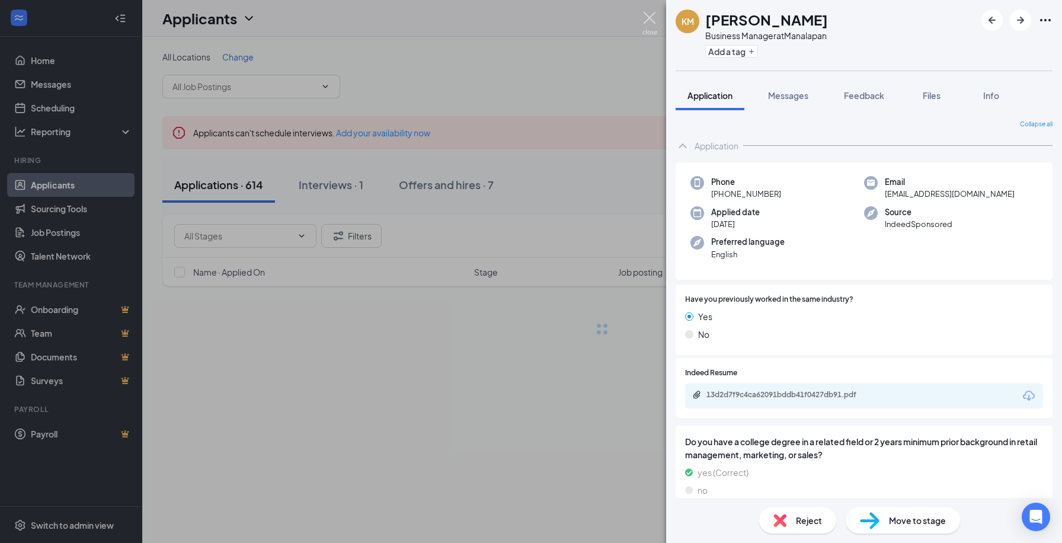
click at [650, 18] on img at bounding box center [649, 23] width 15 height 23
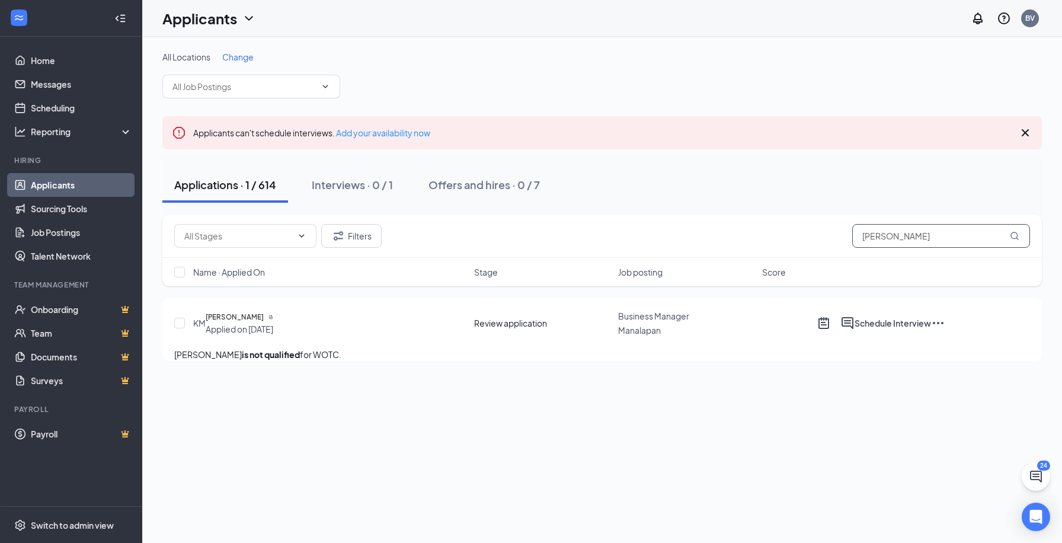
click at [941, 234] on input "[PERSON_NAME]" at bounding box center [941, 236] width 178 height 24
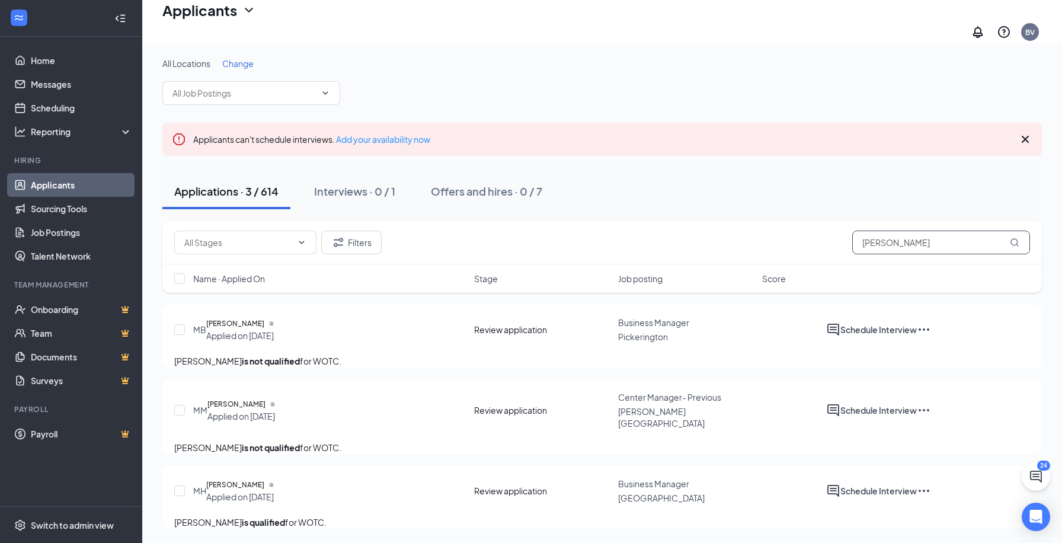
scroll to position [35, 0]
type input "[PERSON_NAME]"
drag, startPoint x: 657, startPoint y: 372, endPoint x: 103, endPoint y: 187, distance: 584.6
click at [103, 187] on link "Applicants" at bounding box center [81, 185] width 101 height 24
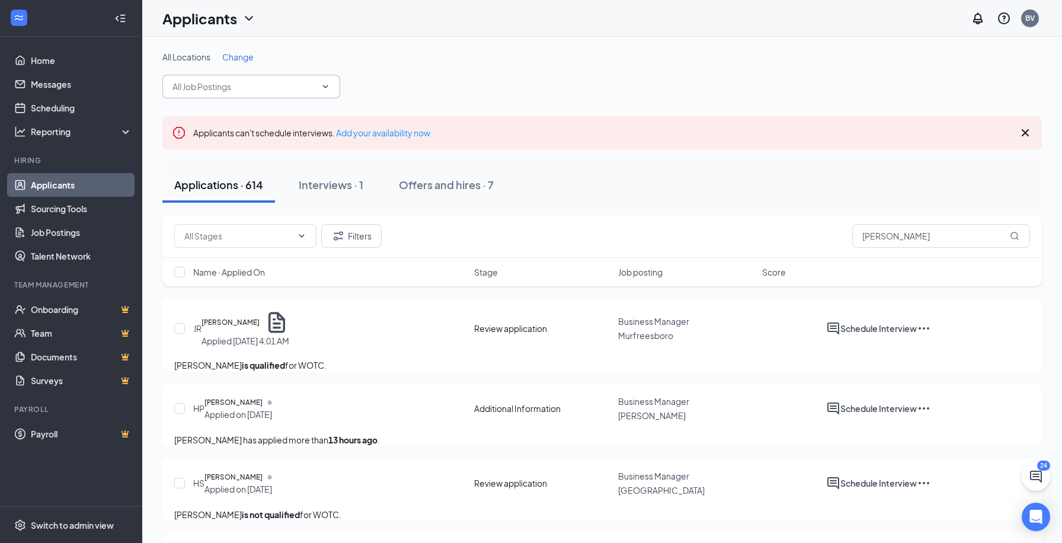
click at [298, 85] on input "text" at bounding box center [243, 86] width 143 height 13
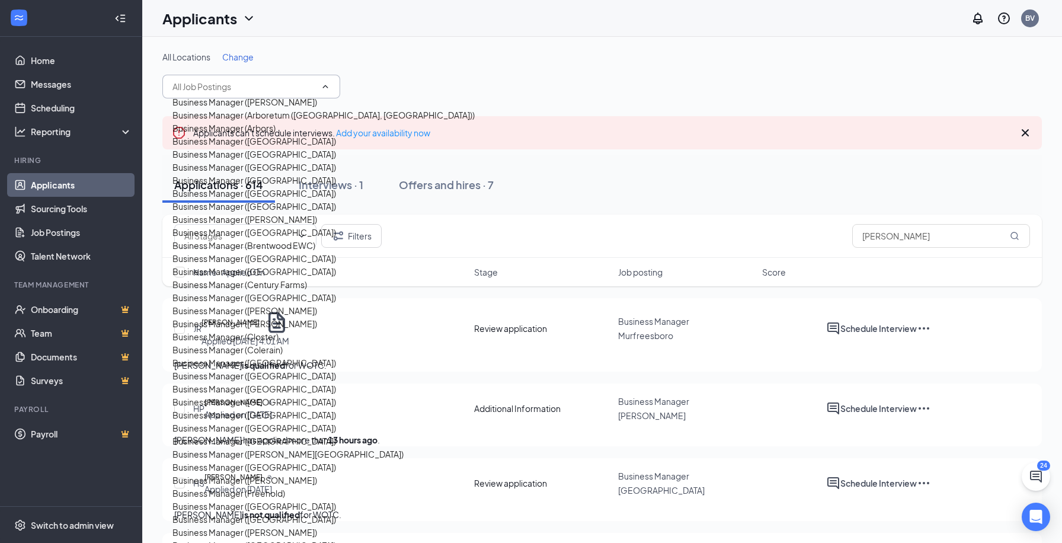
scroll to position [332, 0]
click at [291, 317] on div "Business Manager ([PERSON_NAME])" at bounding box center [244, 323] width 145 height 13
type input "Business Manager ([PERSON_NAME])"
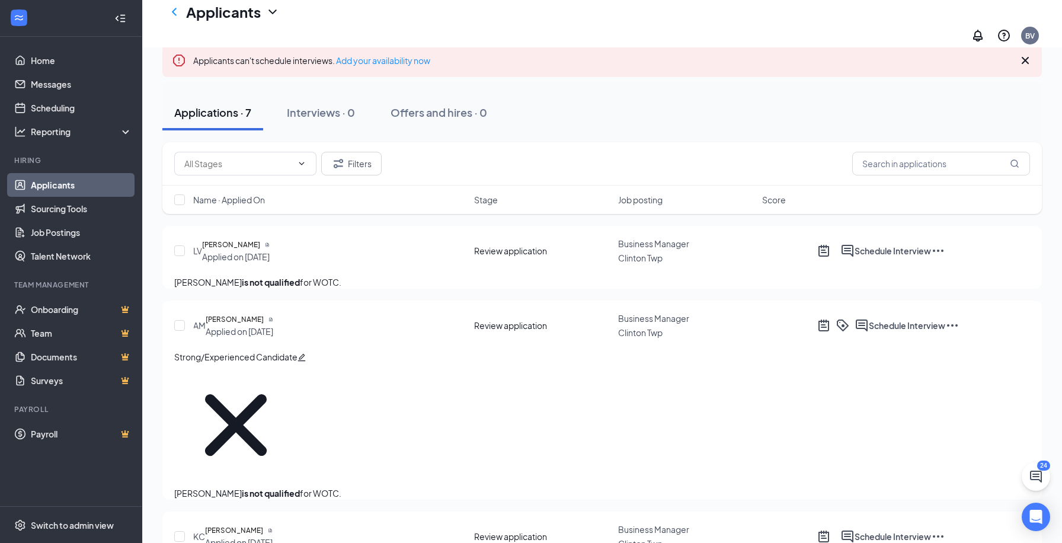
scroll to position [94, 0]
click at [260, 239] on h5 "[PERSON_NAME]" at bounding box center [231, 245] width 58 height 12
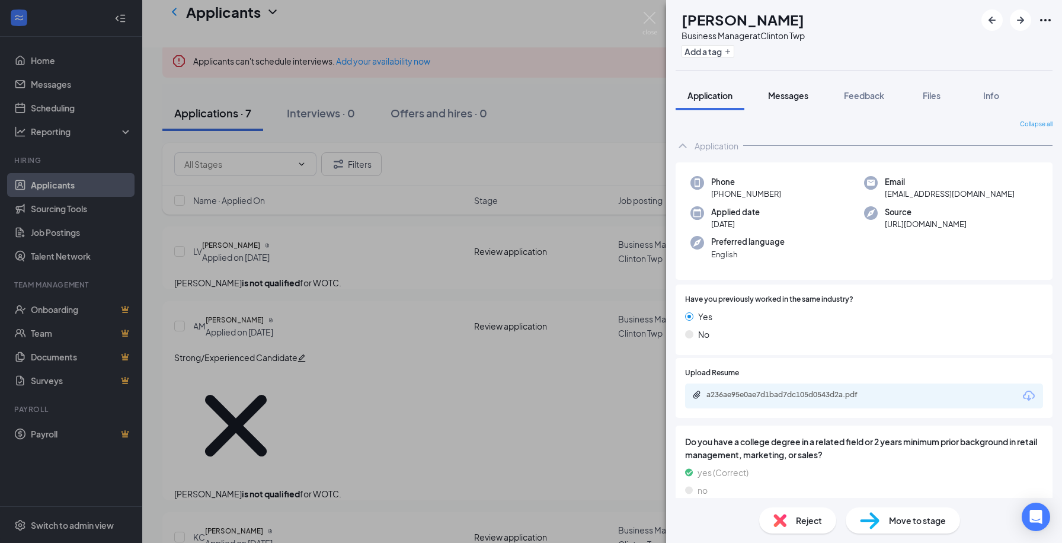
click at [797, 95] on span "Messages" at bounding box center [788, 95] width 40 height 11
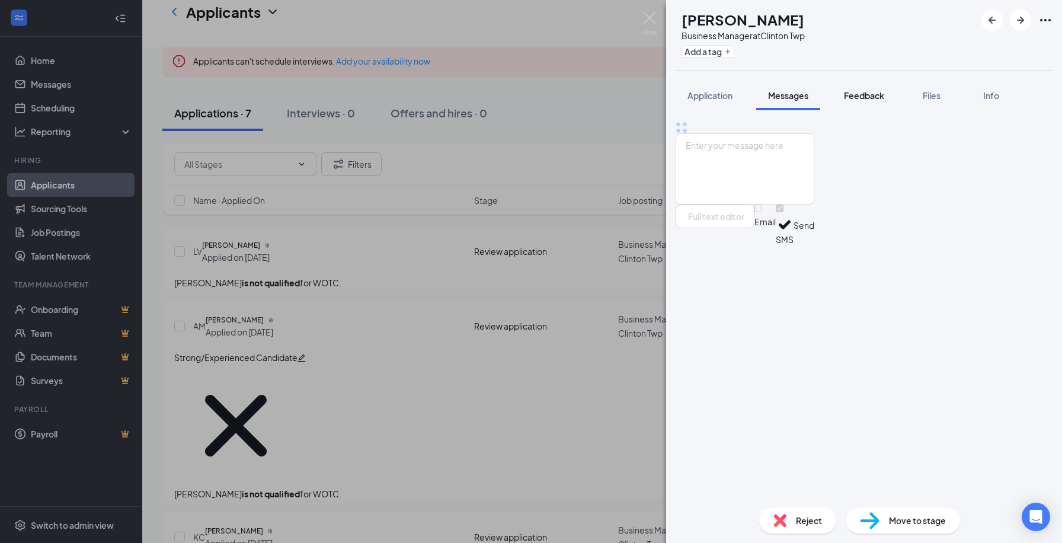
click at [865, 95] on span "Feedback" at bounding box center [864, 95] width 40 height 11
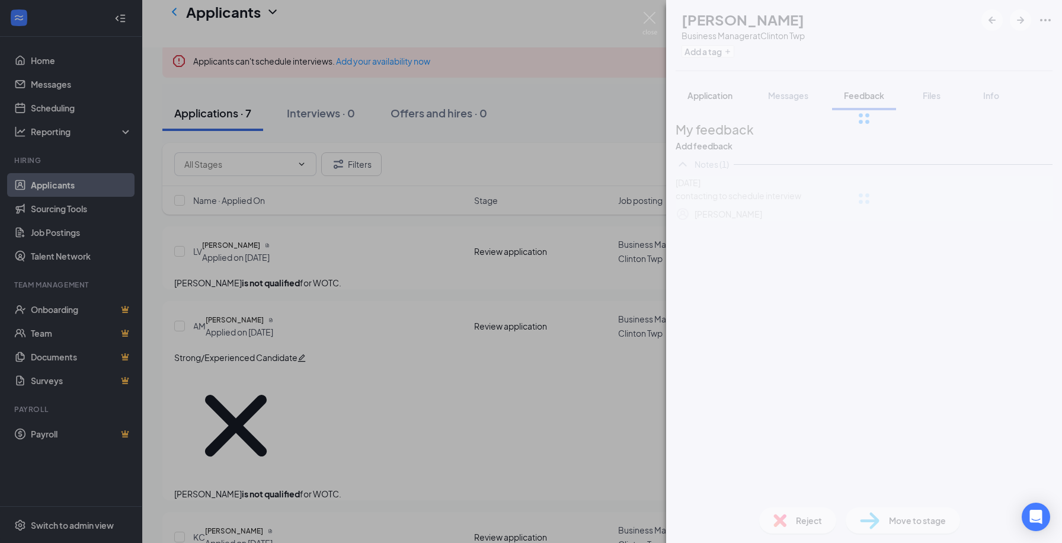
click at [717, 101] on div at bounding box center [864, 118] width 396 height 237
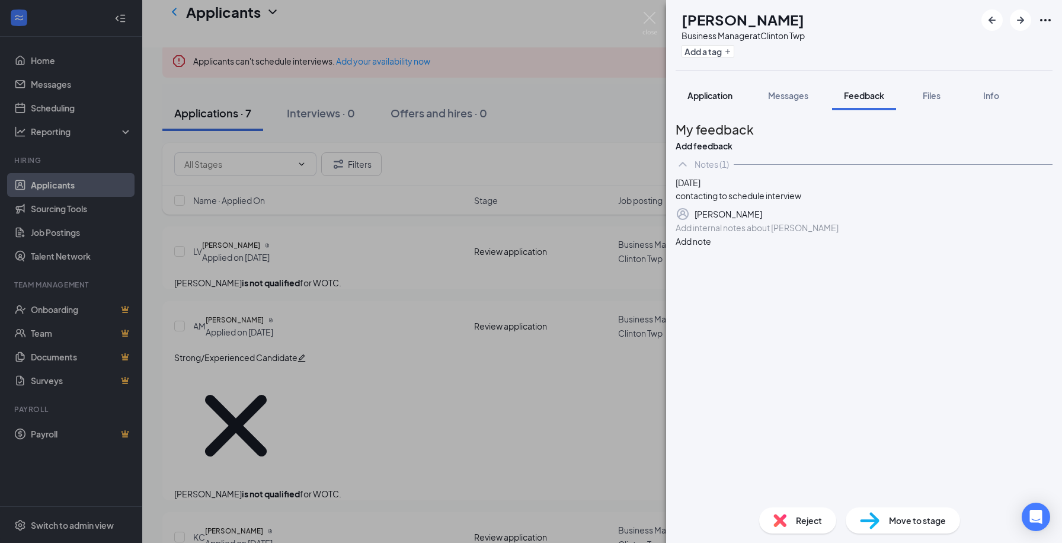
click at [717, 101] on div "Application" at bounding box center [710, 95] width 45 height 12
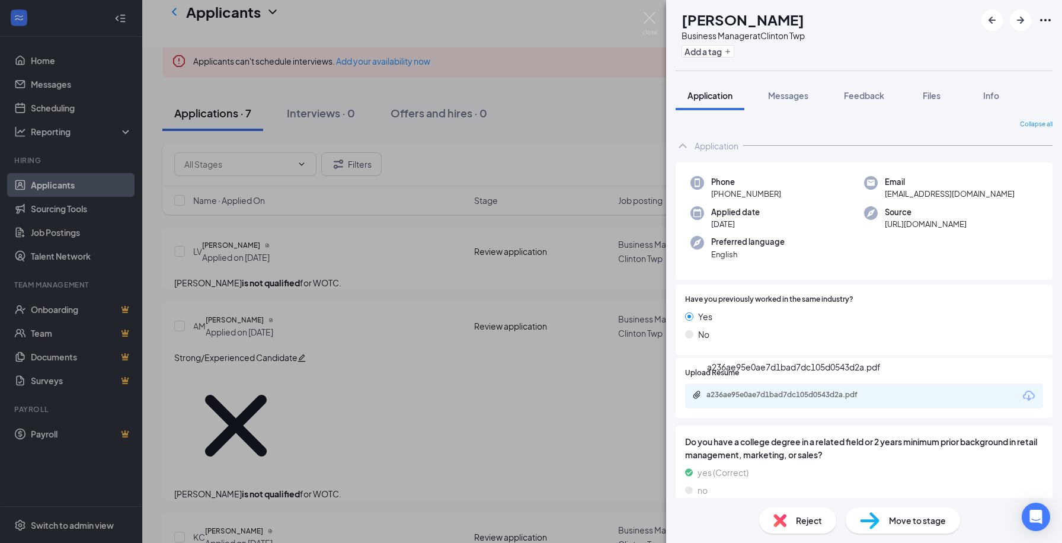
click at [832, 395] on div "a236ae95e0ae7d1bad7dc105d0543d2a.pdf" at bounding box center [789, 394] width 166 height 9
click at [651, 16] on img at bounding box center [649, 23] width 15 height 23
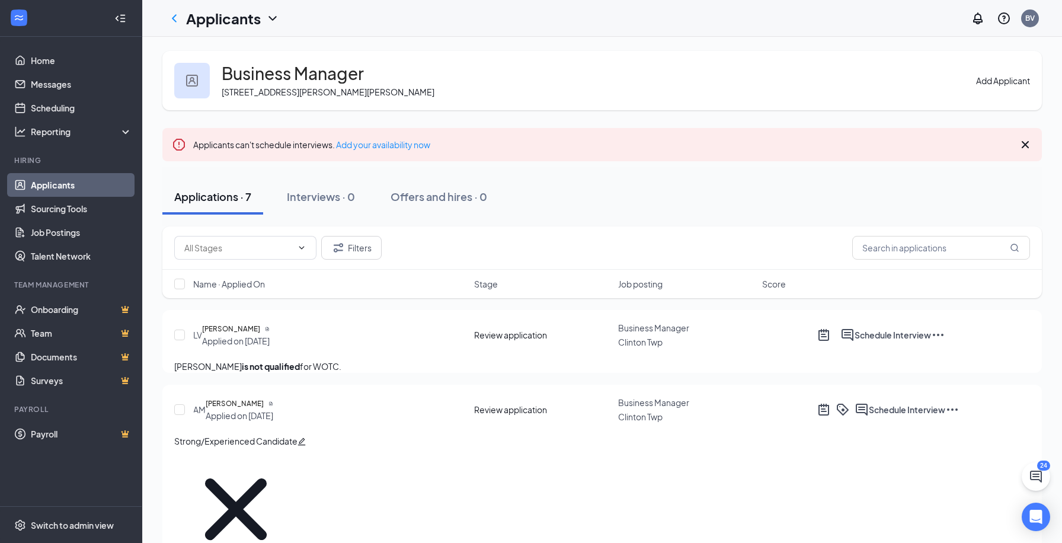
click at [74, 183] on link "Applicants" at bounding box center [81, 185] width 101 height 24
